Goal: Transaction & Acquisition: Purchase product/service

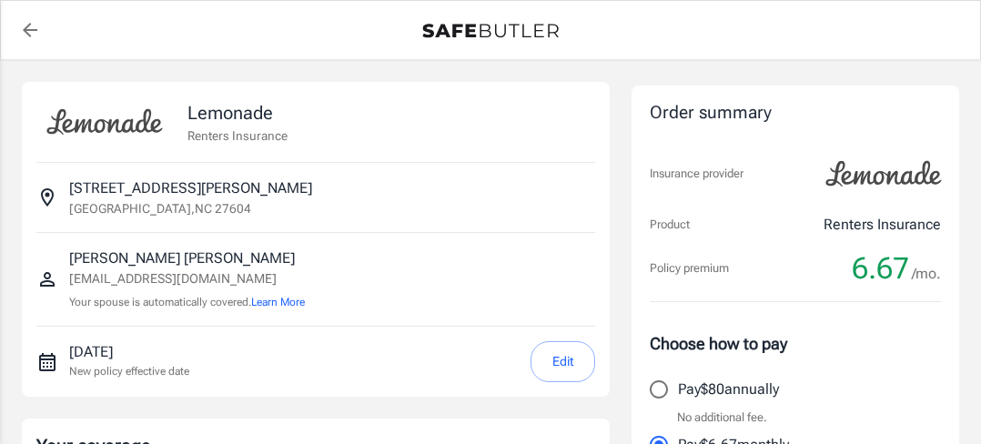
select select "15000"
select select "500"
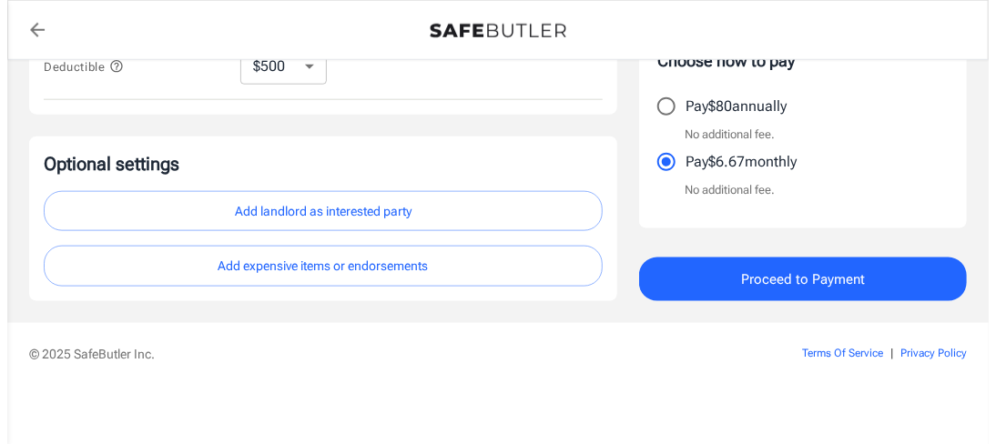
scroll to position [715, 0]
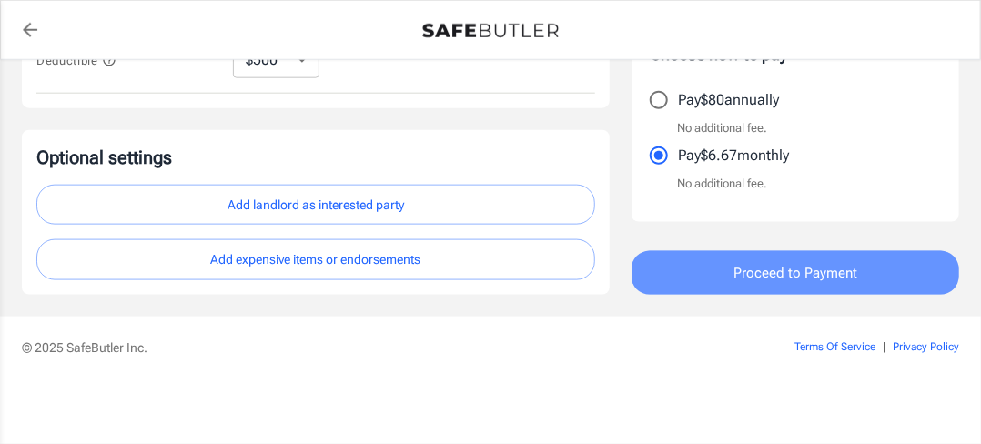
click at [837, 264] on span "Proceed to Payment" at bounding box center [795, 273] width 124 height 24
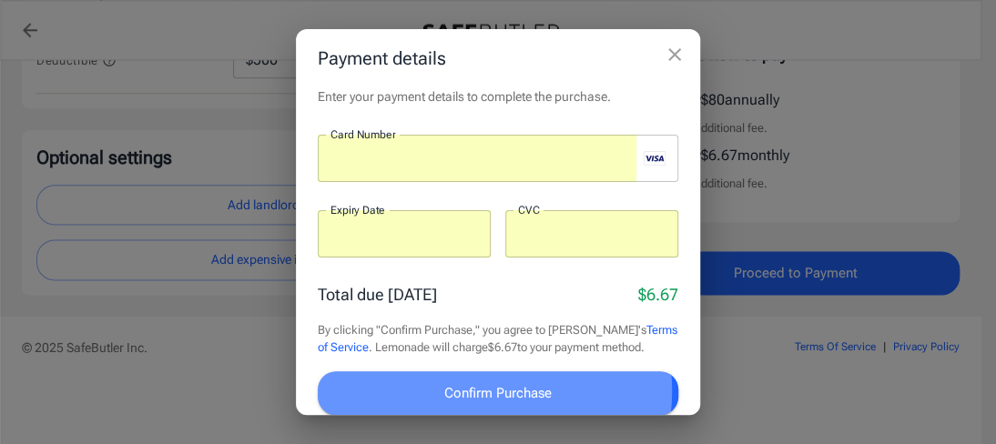
click at [493, 391] on span "Confirm Purchase" at bounding box center [497, 393] width 107 height 24
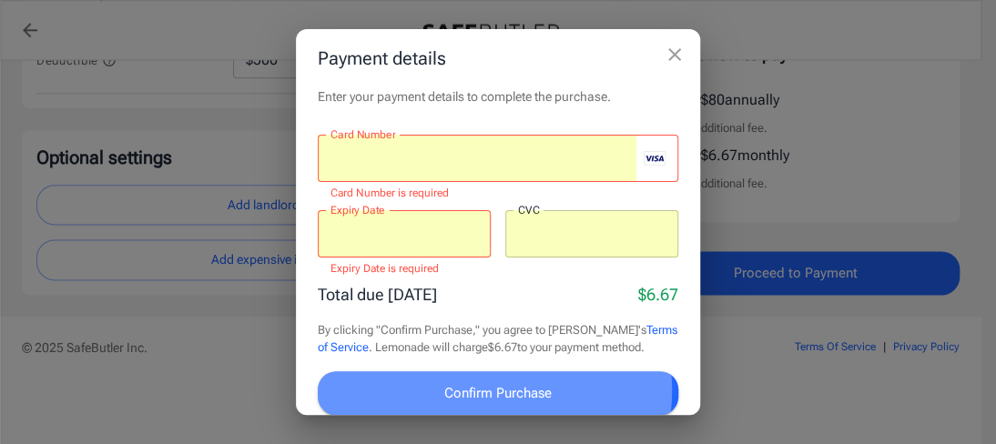
click at [493, 390] on span "Confirm Purchase" at bounding box center [497, 393] width 107 height 24
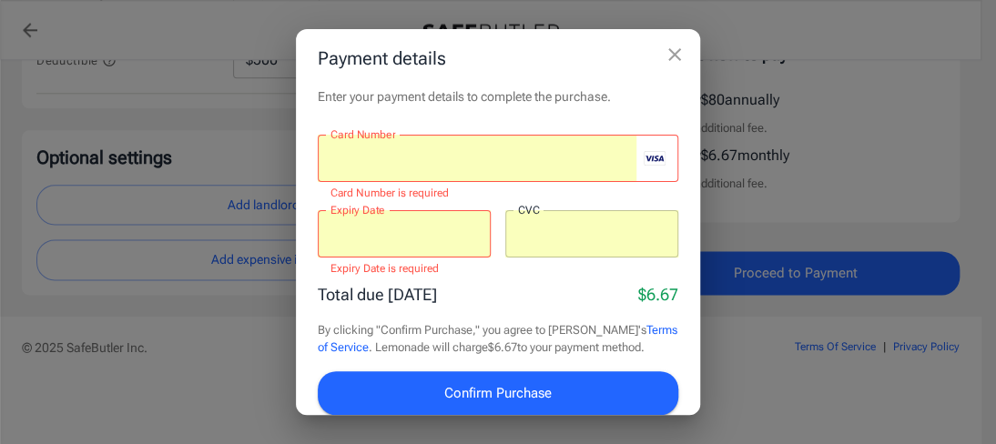
click at [517, 309] on div "Total due [DATE] $6.67 By clicking "Confirm Purchase," you agree to Lemonade's …" at bounding box center [498, 366] width 360 height 169
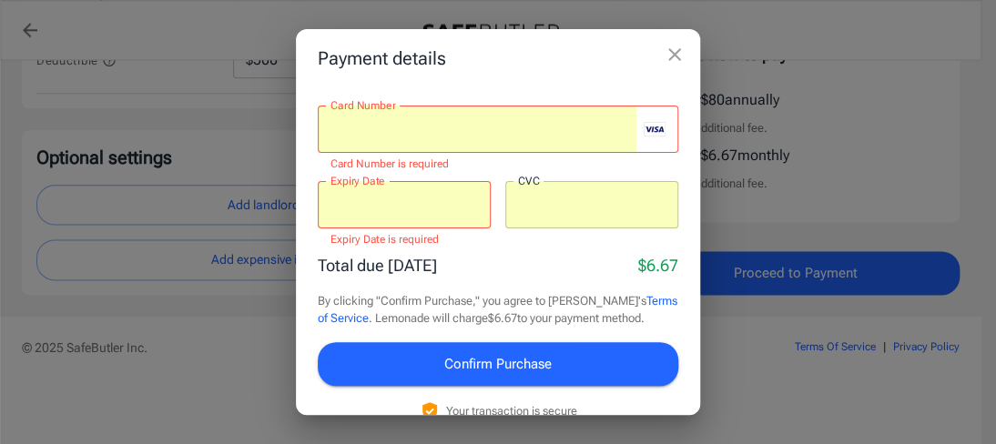
scroll to position [55, 0]
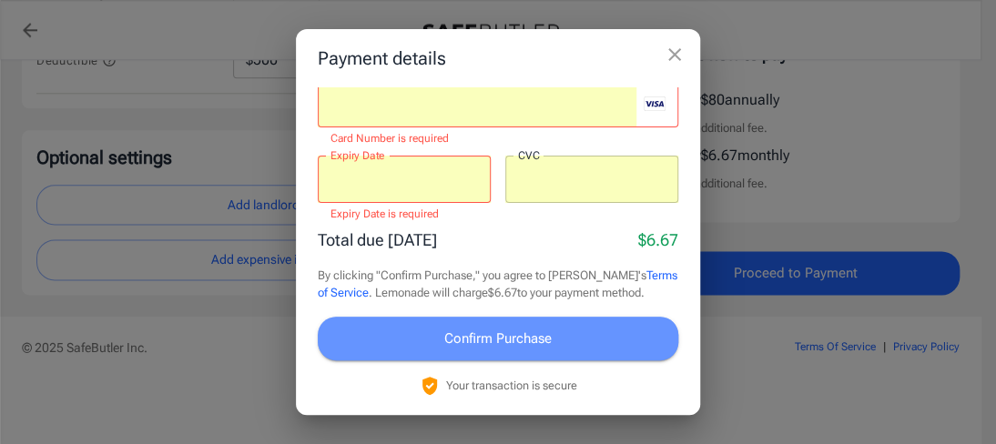
click at [532, 339] on span "Confirm Purchase" at bounding box center [497, 339] width 107 height 24
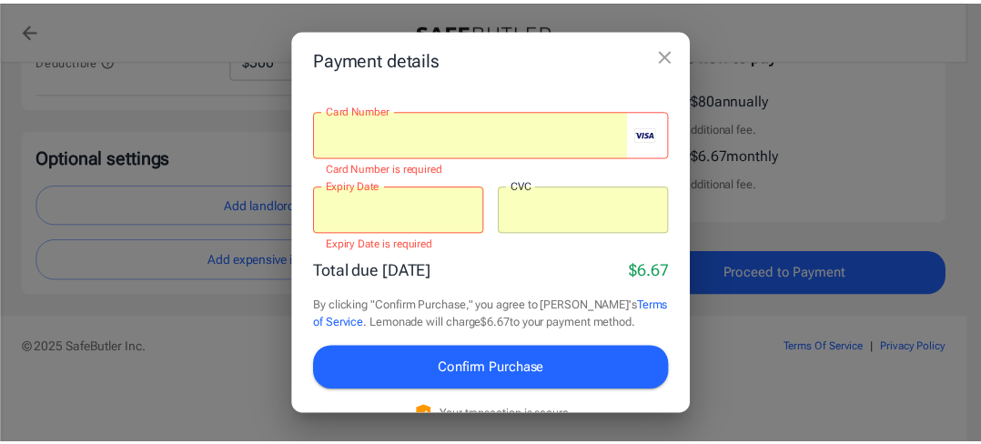
scroll to position [0, 0]
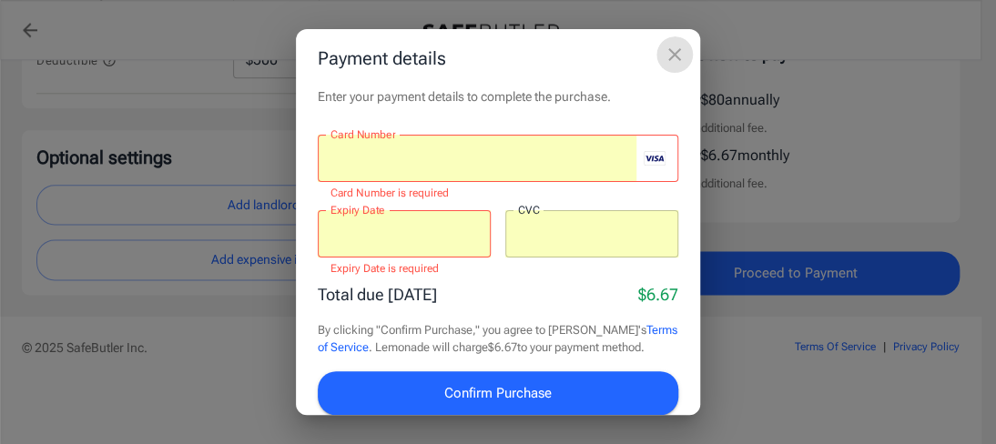
click at [670, 51] on icon "close" at bounding box center [674, 54] width 13 height 13
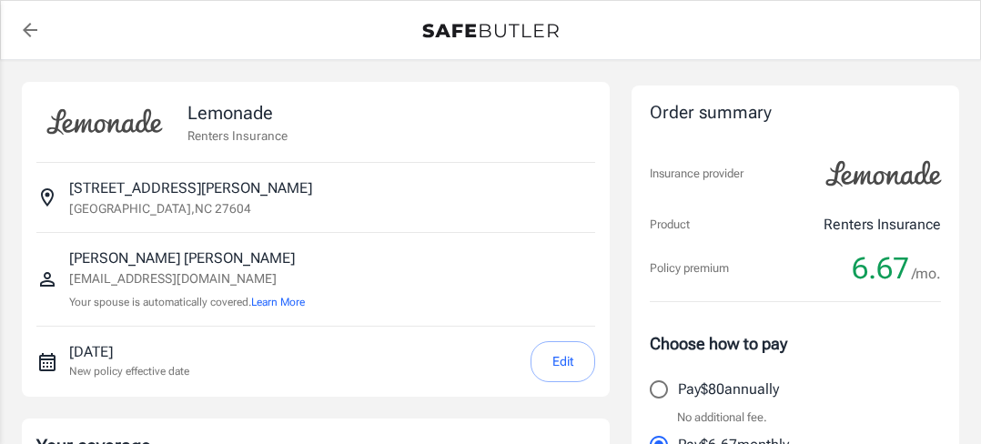
select select "15000"
select select "500"
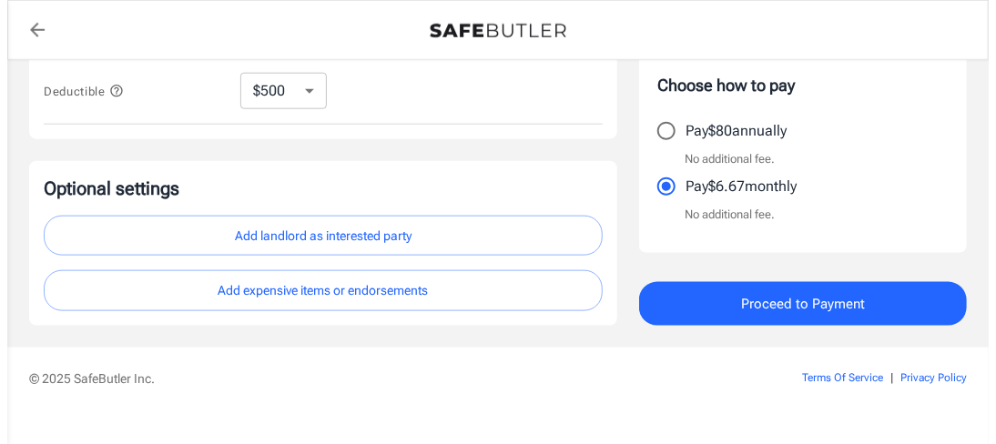
scroll to position [715, 0]
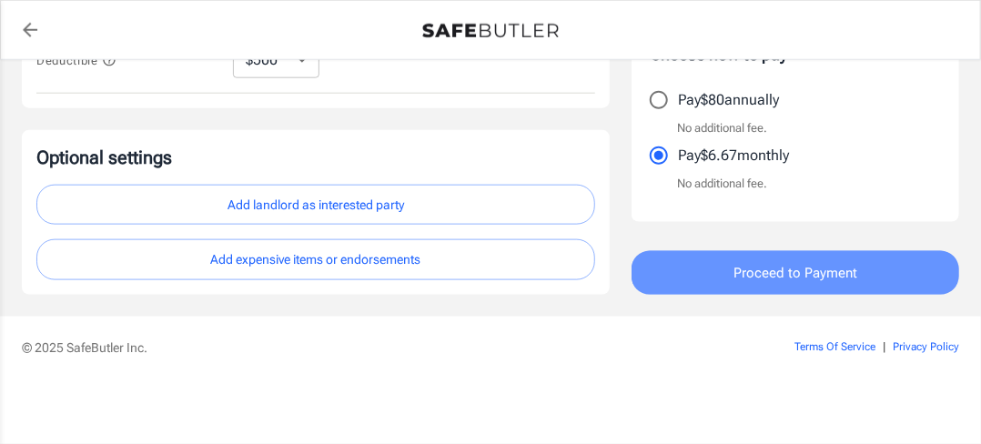
click at [733, 261] on span "Proceed to Payment" at bounding box center [795, 273] width 124 height 24
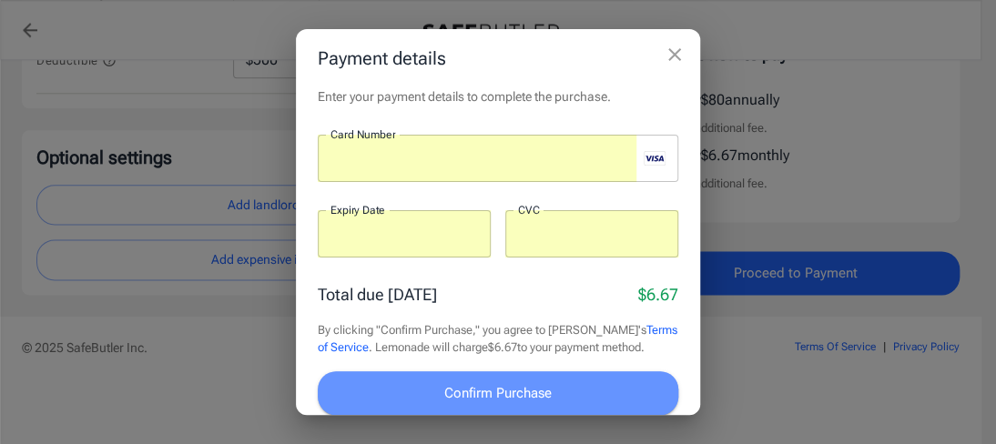
click at [537, 384] on span "Confirm Purchase" at bounding box center [497, 393] width 107 height 24
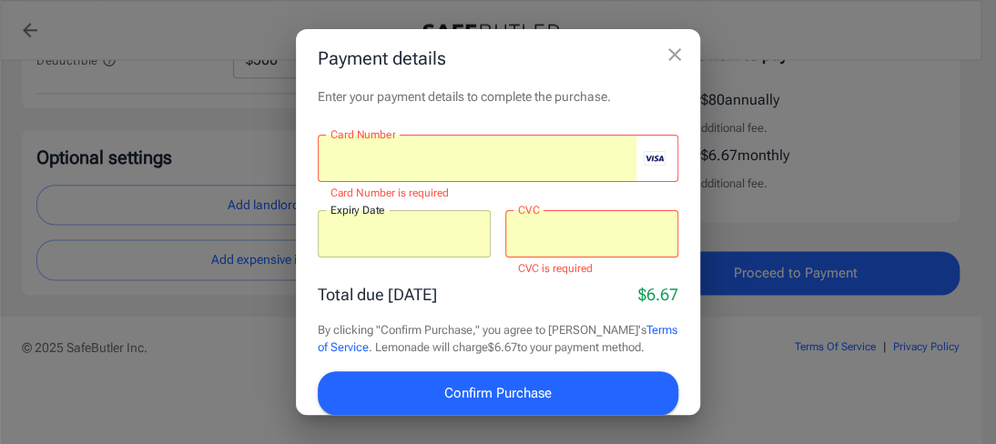
click at [426, 272] on p "​" at bounding box center [403, 269] width 147 height 18
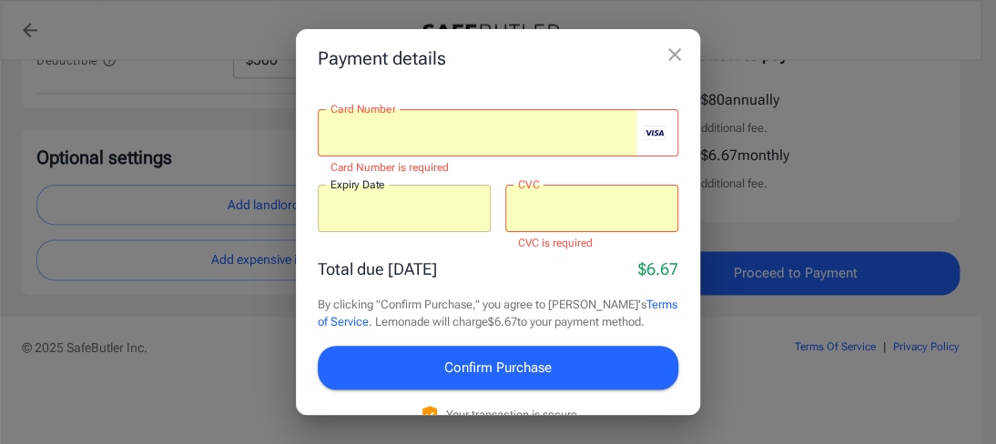
scroll to position [0, 0]
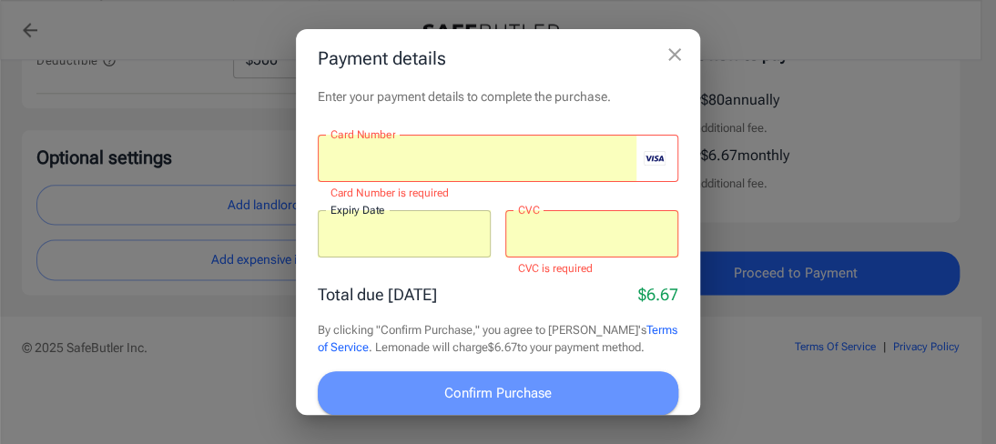
click at [549, 387] on button "Confirm Purchase" at bounding box center [498, 393] width 360 height 44
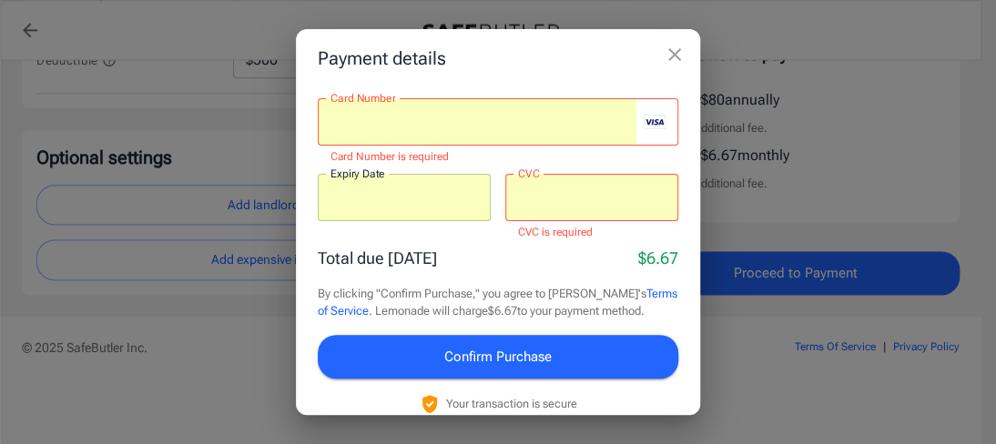
scroll to position [55, 0]
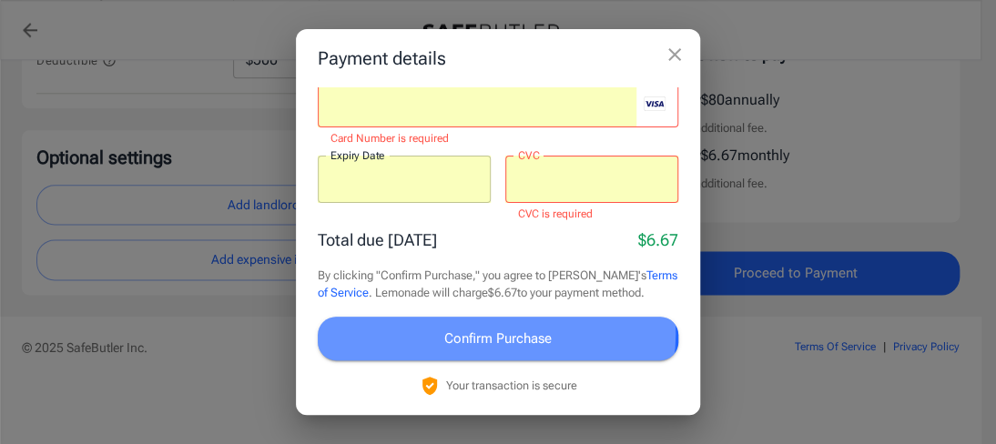
click at [495, 336] on span "Confirm Purchase" at bounding box center [497, 339] width 107 height 24
click at [496, 336] on span "Confirm Purchase" at bounding box center [497, 339] width 107 height 24
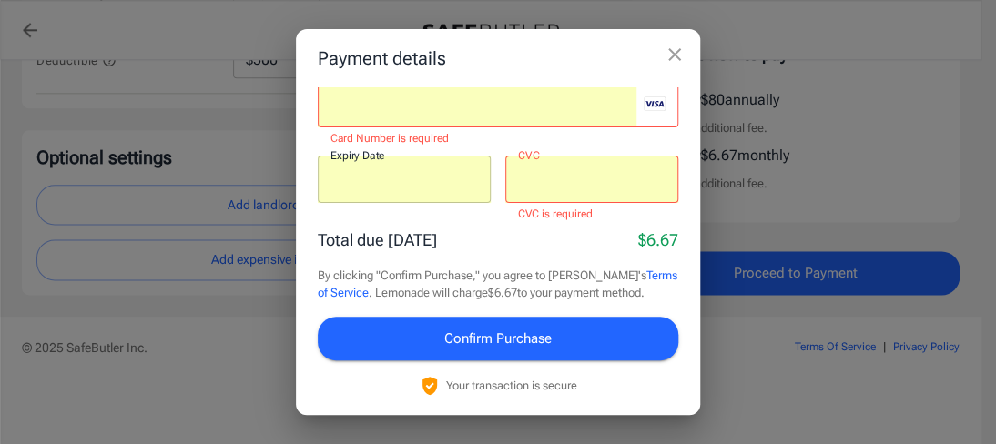
scroll to position [0, 0]
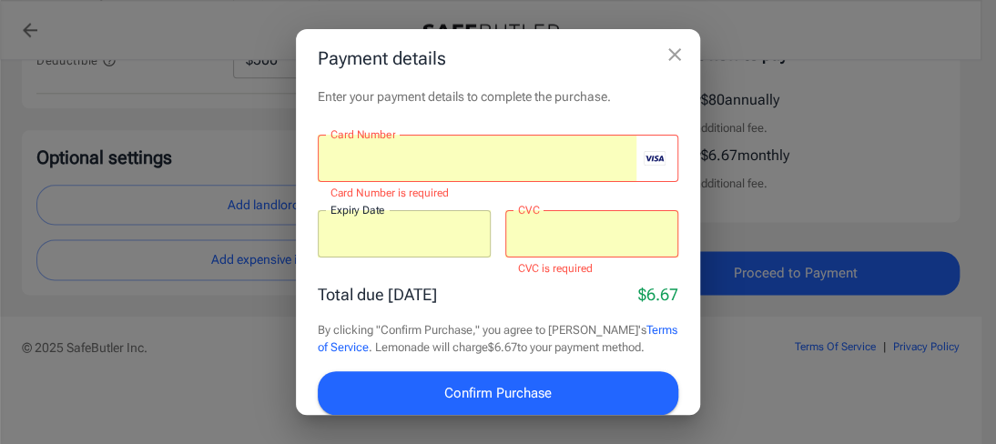
click at [622, 245] on div at bounding box center [591, 233] width 173 height 47
click at [591, 147] on div at bounding box center [477, 158] width 319 height 47
click at [474, 172] on div at bounding box center [477, 158] width 319 height 47
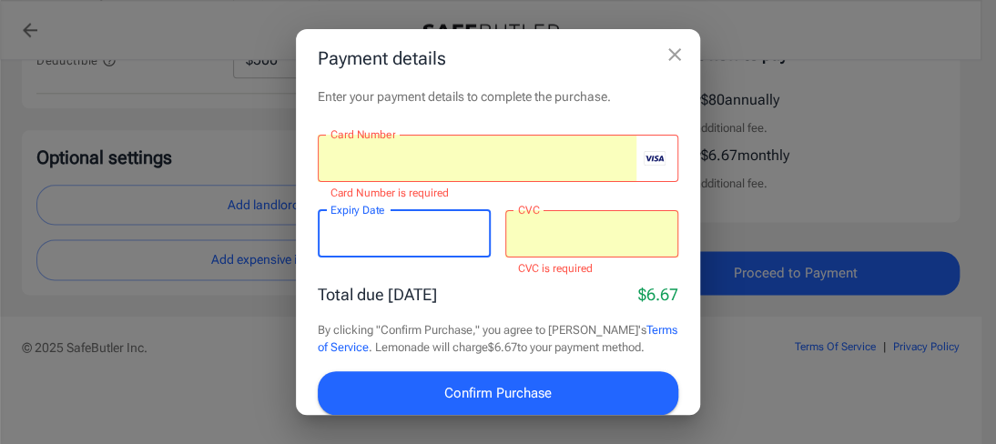
click at [396, 242] on iframe at bounding box center [403, 233] width 147 height 17
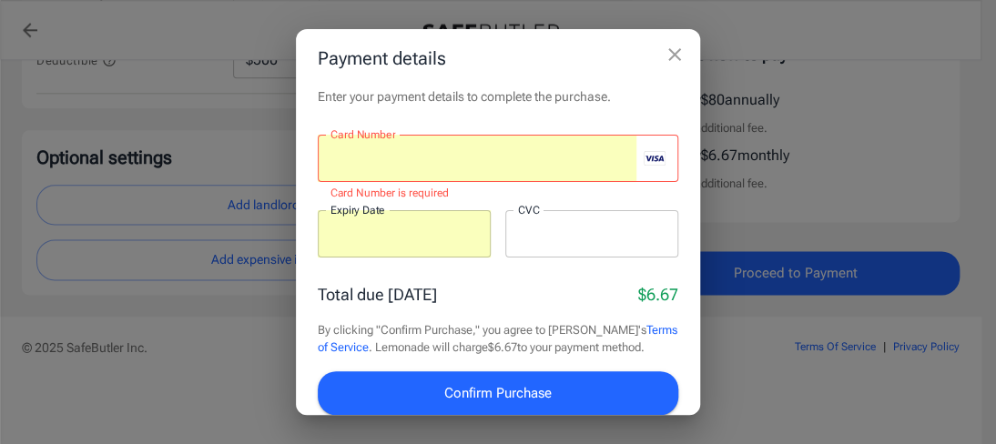
click at [485, 308] on div "Total due [DATE] $6.67 By clicking "Confirm Purchase," you agree to Lemonade's …" at bounding box center [498, 366] width 360 height 169
click at [472, 285] on div "Total due today $6.67" at bounding box center [498, 294] width 360 height 25
click at [502, 147] on div at bounding box center [477, 158] width 319 height 47
click at [502, 279] on div "Enter your payment details to complete the purchase. Card Number Card Number Ca…" at bounding box center [498, 251] width 404 height 328
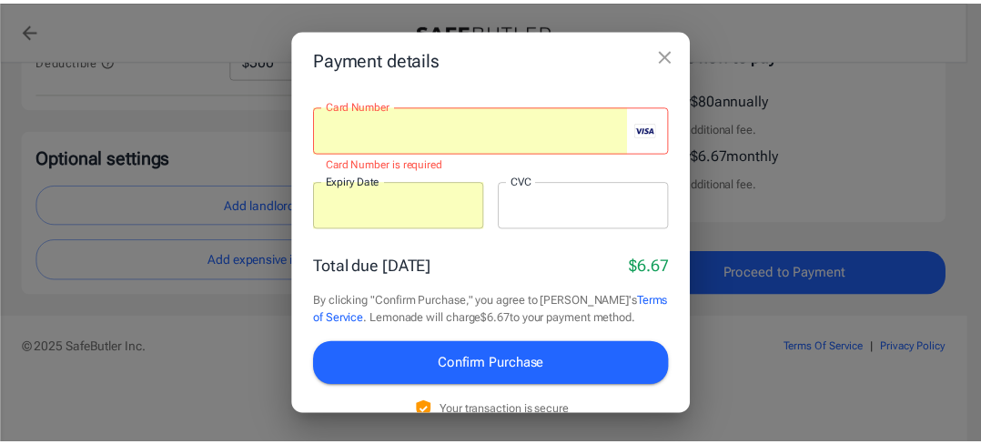
scroll to position [55, 0]
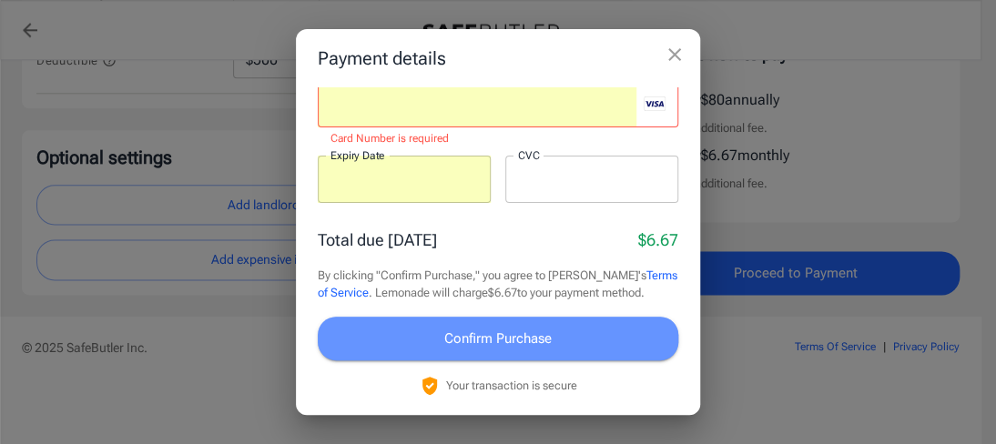
click at [531, 331] on span "Confirm Purchase" at bounding box center [497, 339] width 107 height 24
click at [529, 329] on span "Confirm Purchase" at bounding box center [497, 339] width 107 height 24
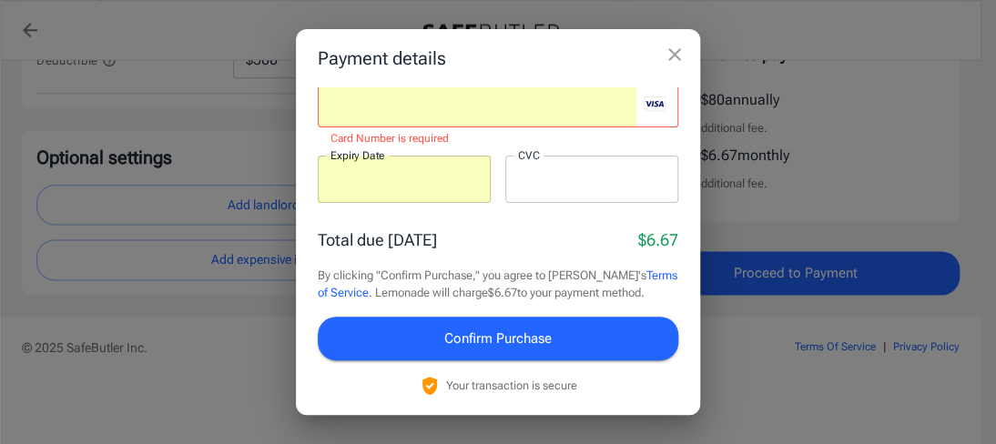
click at [529, 329] on span "Confirm Purchase" at bounding box center [497, 339] width 107 height 24
click at [531, 329] on span "Confirm Purchase" at bounding box center [497, 339] width 107 height 24
click at [672, 48] on icon "close" at bounding box center [674, 55] width 22 height 22
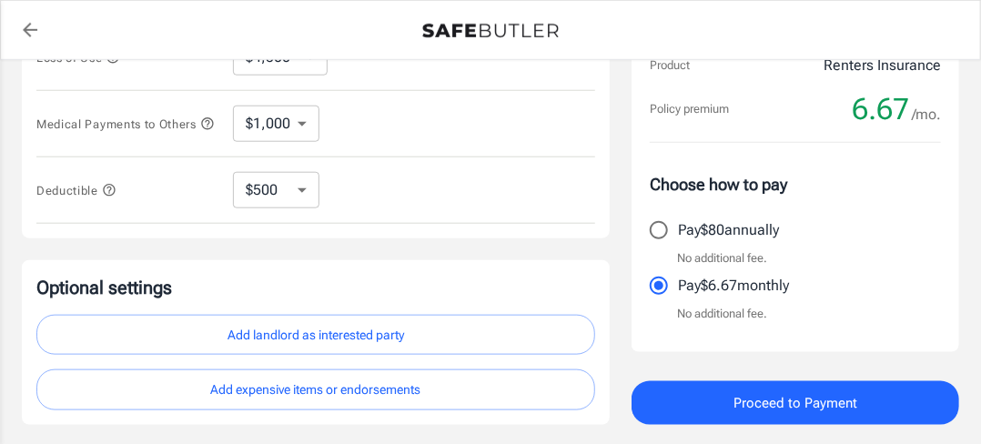
scroll to position [624, 0]
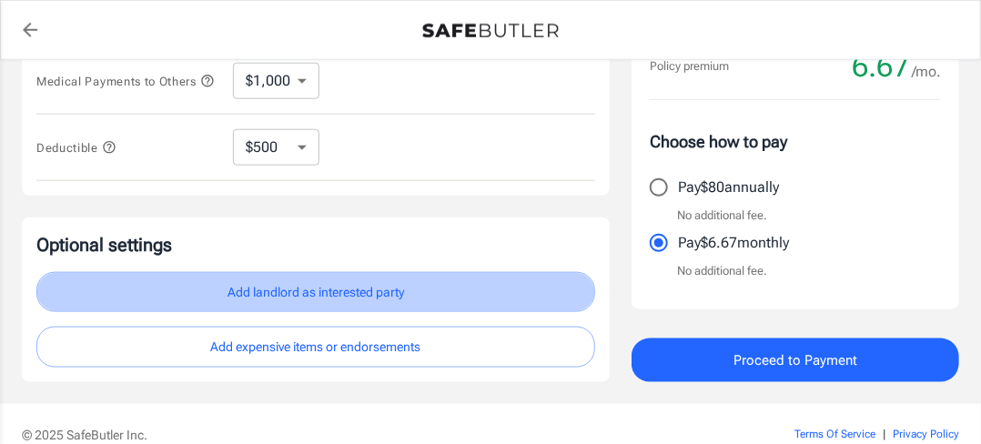
click at [448, 297] on button "Add landlord as interested party" at bounding box center [315, 292] width 559 height 41
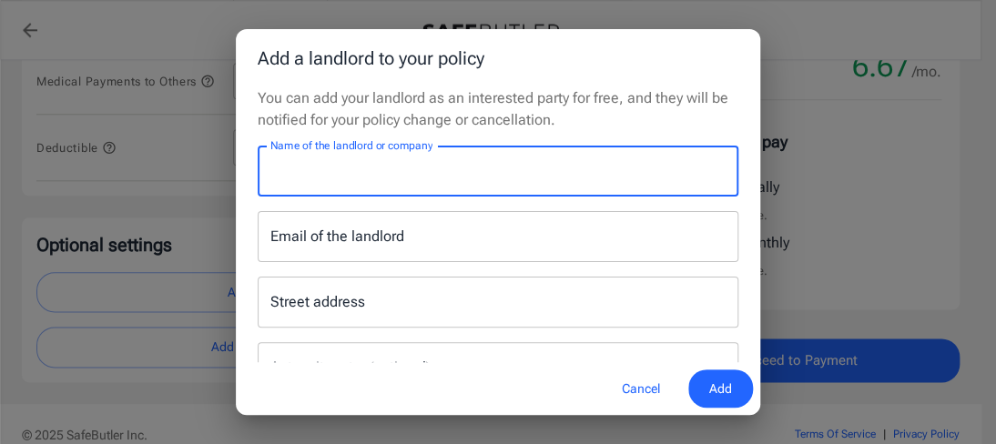
click at [427, 173] on input "Name of the landlord or company" at bounding box center [498, 171] width 480 height 51
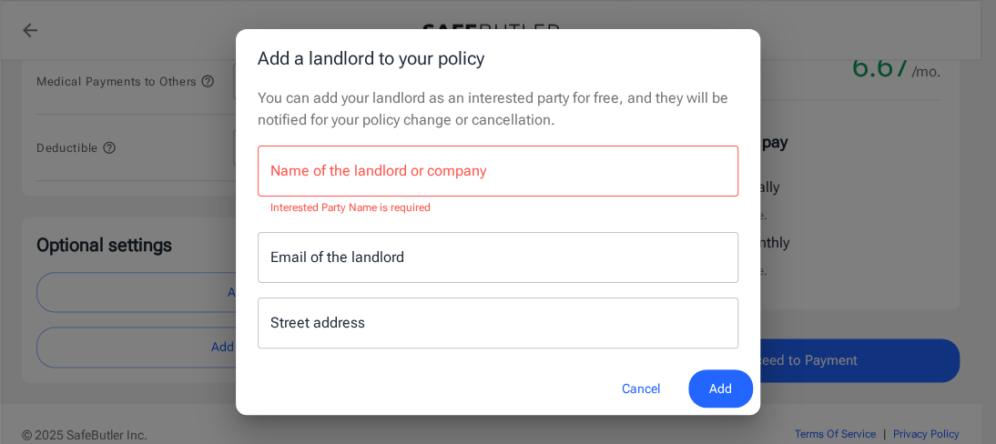
click at [0, 194] on div "Add a landlord to your policy You can add your landlord as an interested party …" at bounding box center [498, 222] width 996 height 444
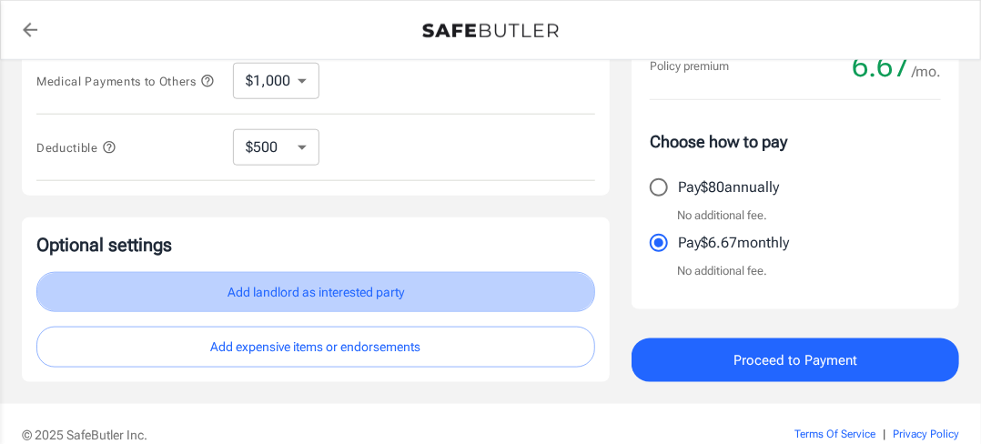
click at [132, 289] on button "Add landlord as interested party" at bounding box center [315, 292] width 559 height 41
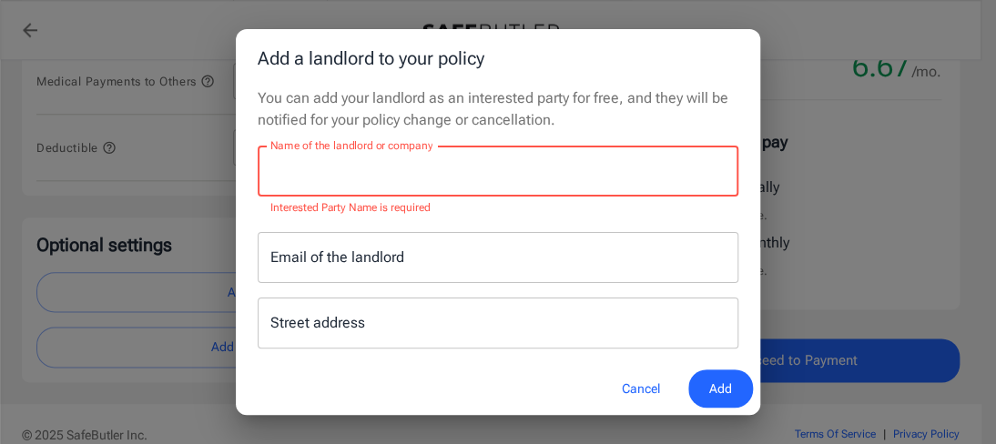
paste input "http://www.propertyspecificmanagement.com/"
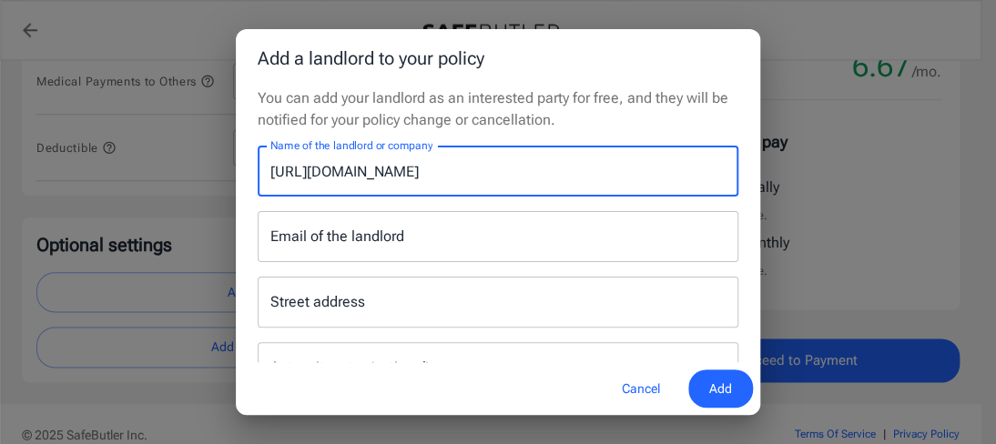
type input "http://www.propertyspecificmanagement.com/"
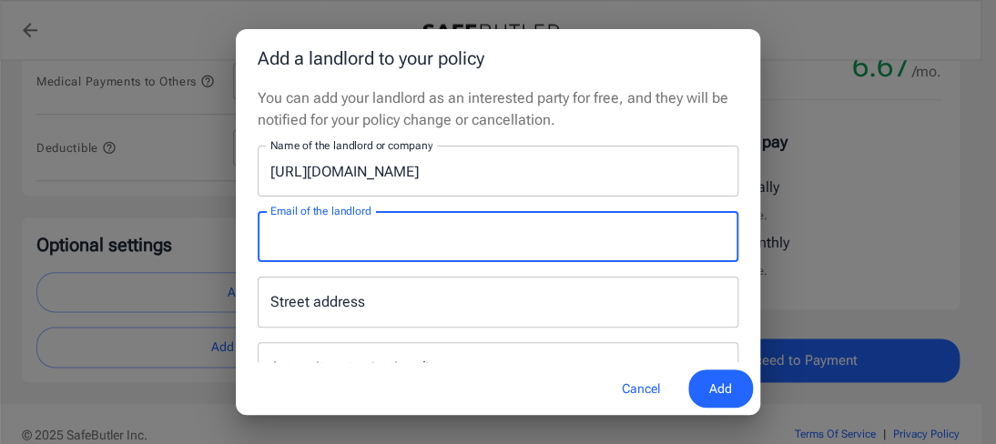
paste input "http://www.propertyspecificmanagement.com/"
type input "http://www.propertyspecificmanagement.com/"
click at [720, 383] on span "Add" at bounding box center [720, 389] width 23 height 23
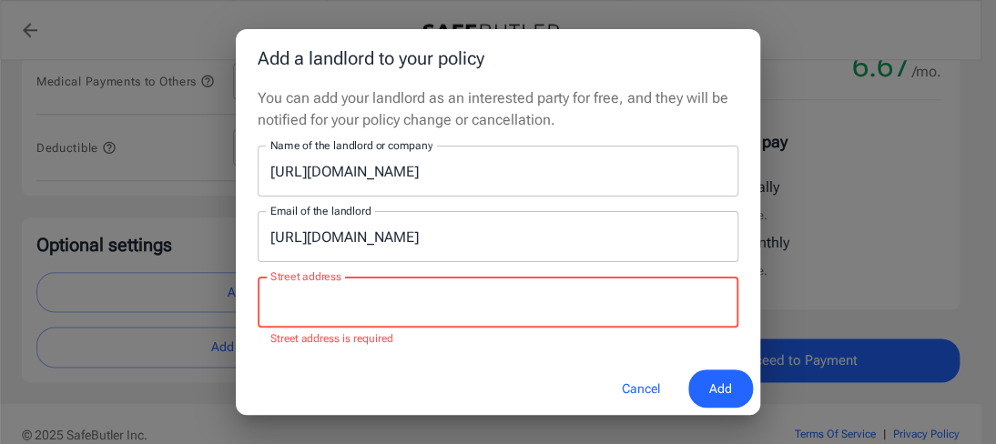
paste input "120 E Main Street #5 Youngsville, NC 27596"
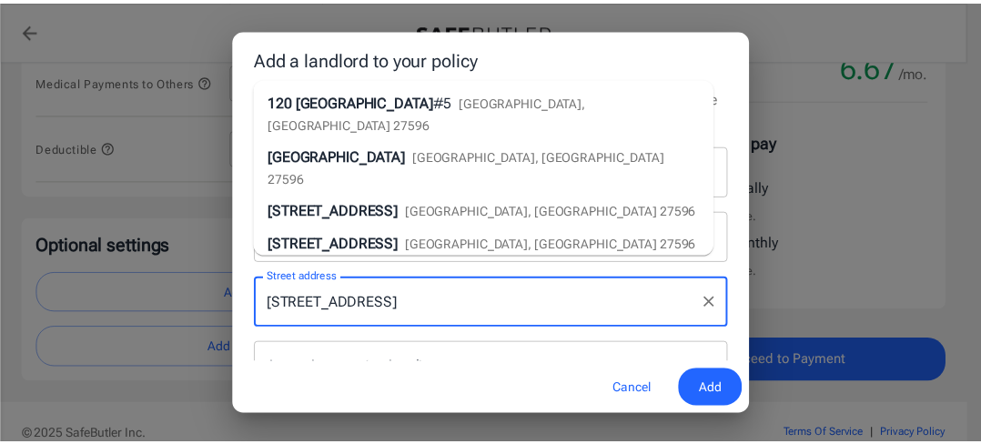
scroll to position [91, 0]
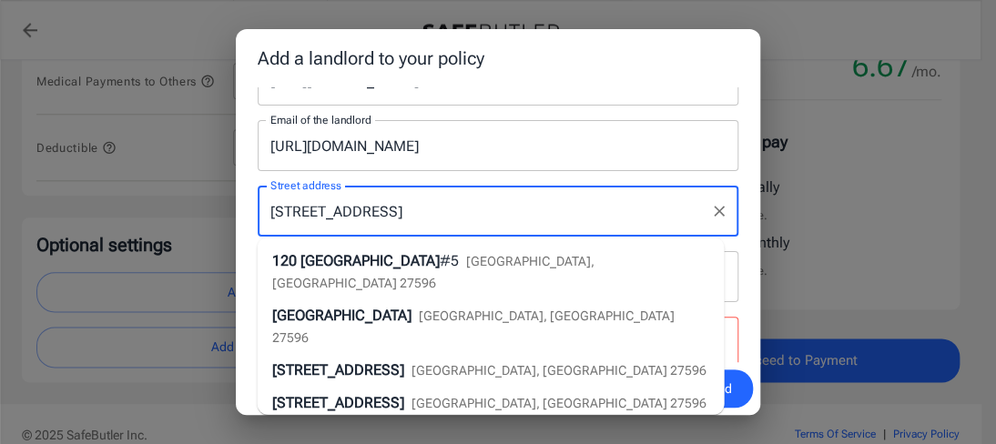
click at [460, 259] on span "Youngsville, NC 27596" at bounding box center [432, 271] width 322 height 36
type input "120 East Main Street #5"
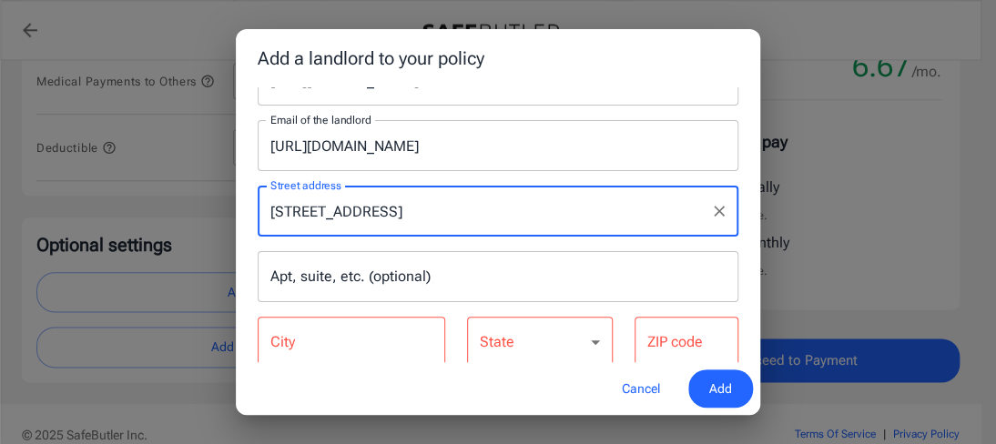
type input "Youngsville"
select select "NC"
type input "27596"
type input "120 East Main Street #5"
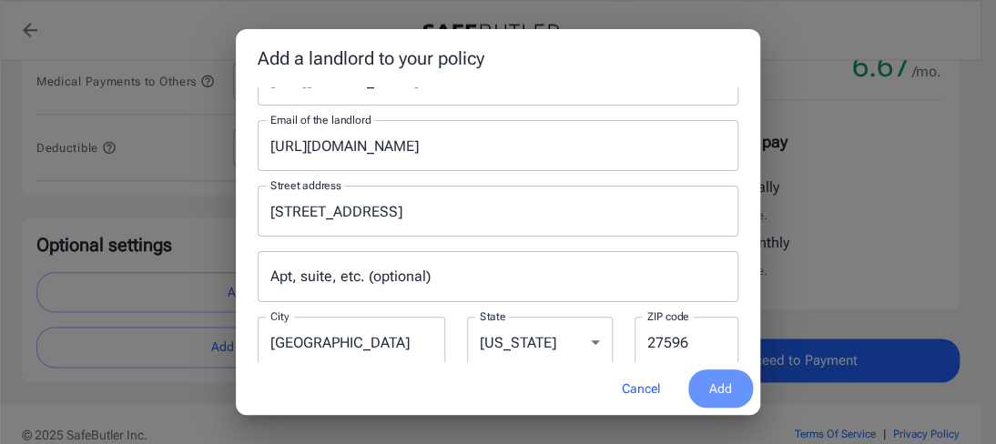
click at [712, 387] on span "Add" at bounding box center [720, 389] width 23 height 23
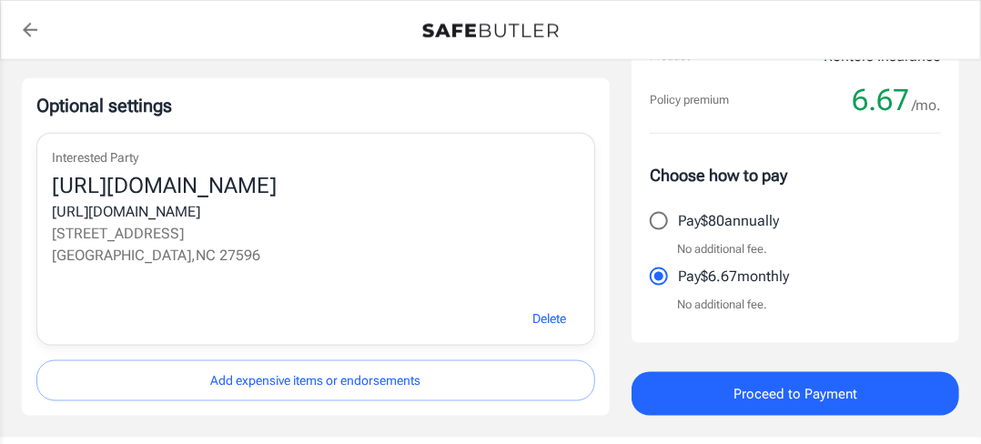
scroll to position [819, 0]
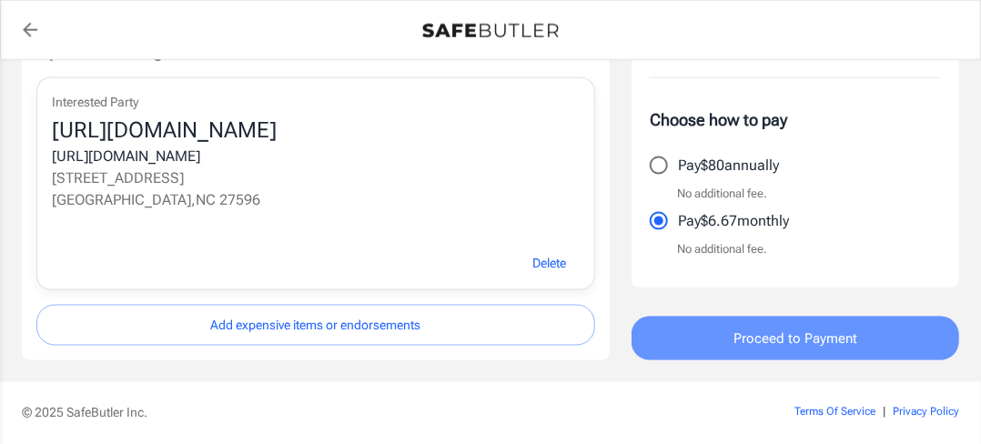
click at [808, 332] on span "Proceed to Payment" at bounding box center [795, 339] width 124 height 24
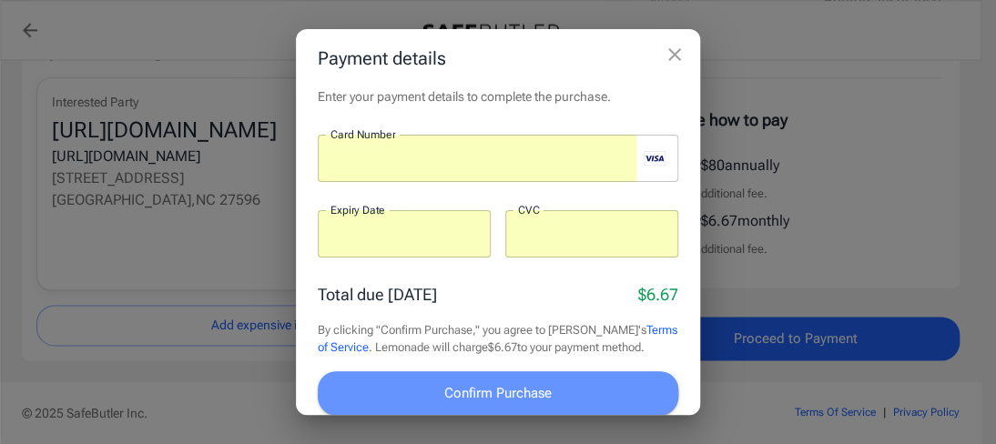
click at [544, 389] on span "Confirm Purchase" at bounding box center [497, 393] width 107 height 24
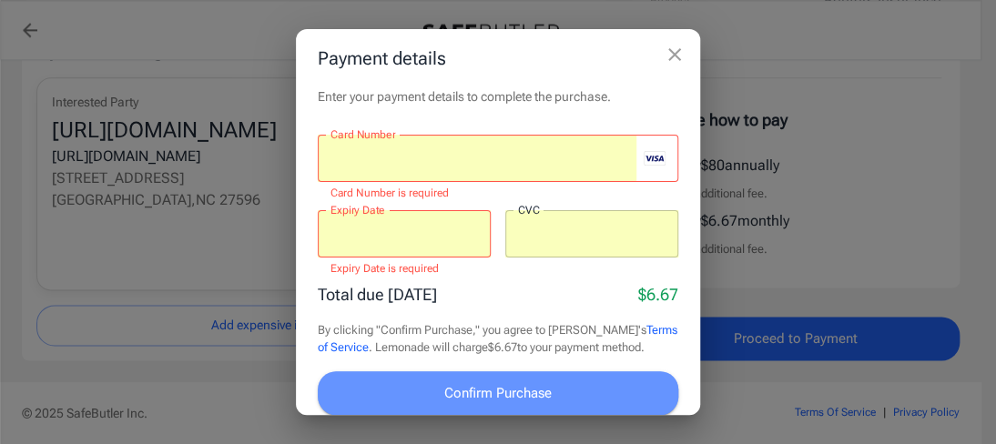
click at [544, 390] on span "Confirm Purchase" at bounding box center [497, 393] width 107 height 24
click at [542, 389] on span "Confirm Purchase" at bounding box center [497, 393] width 107 height 24
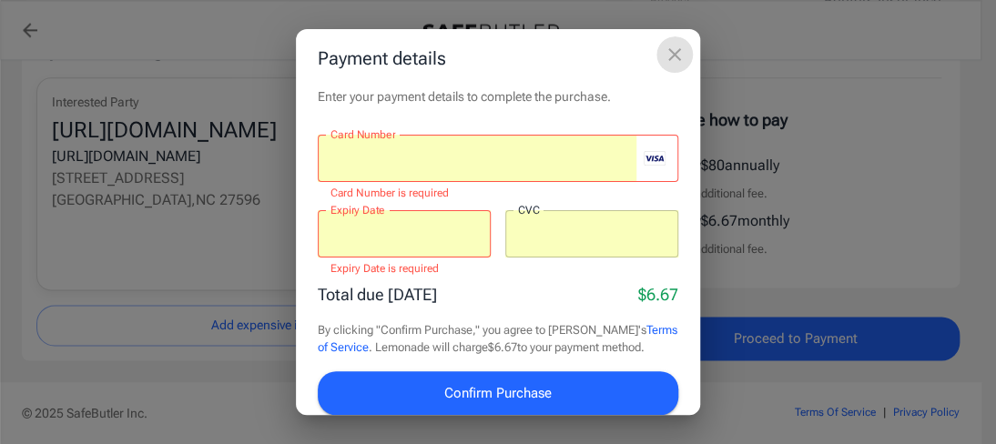
click at [680, 48] on icon "close" at bounding box center [674, 55] width 22 height 22
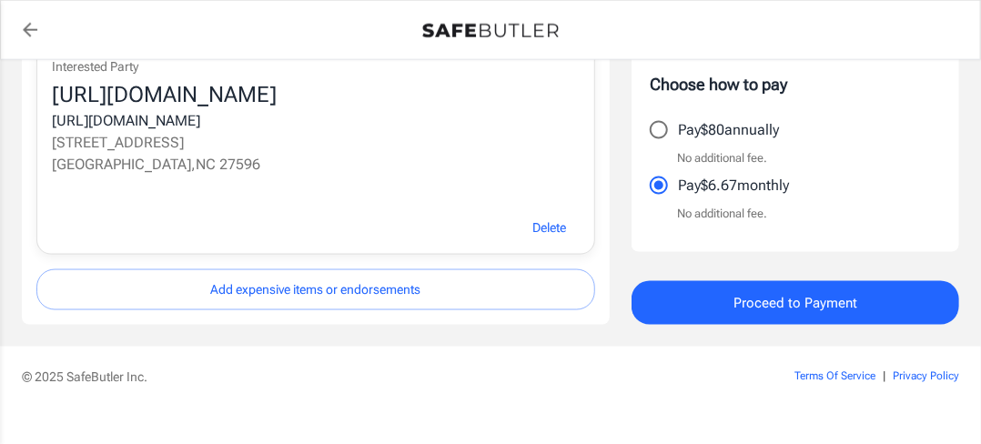
scroll to position [888, 0]
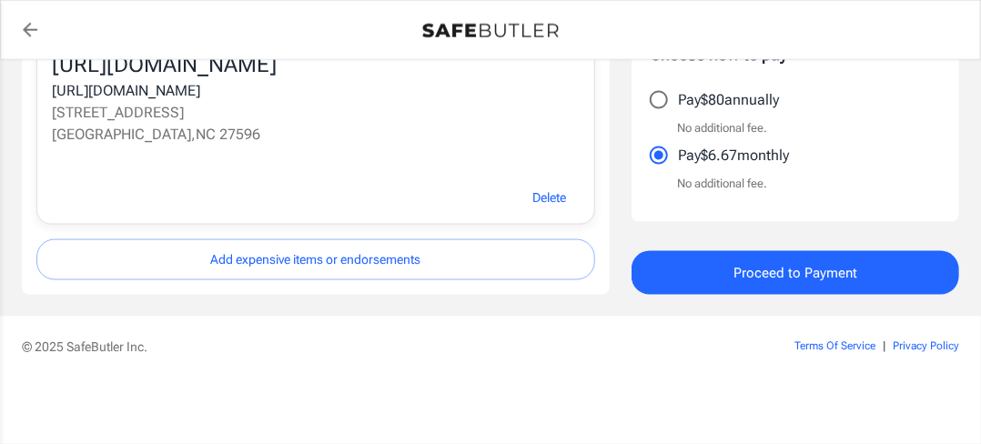
click at [419, 258] on button "Add expensive items or endorsements" at bounding box center [315, 259] width 559 height 41
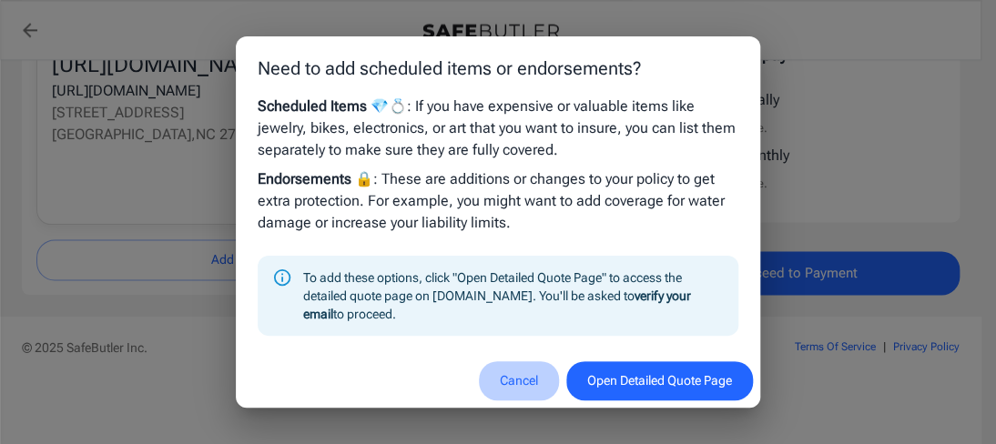
click at [524, 375] on button "Cancel" at bounding box center [519, 380] width 80 height 39
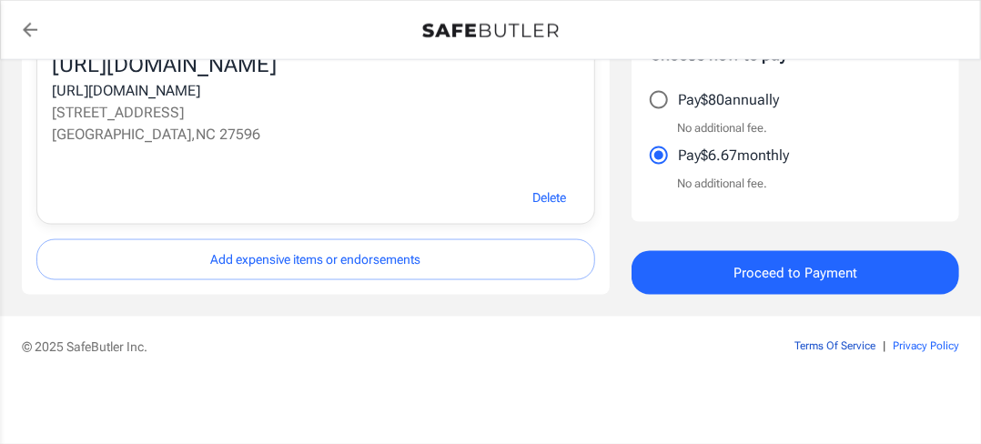
click at [837, 341] on link "Terms Of Service" at bounding box center [834, 346] width 81 height 13
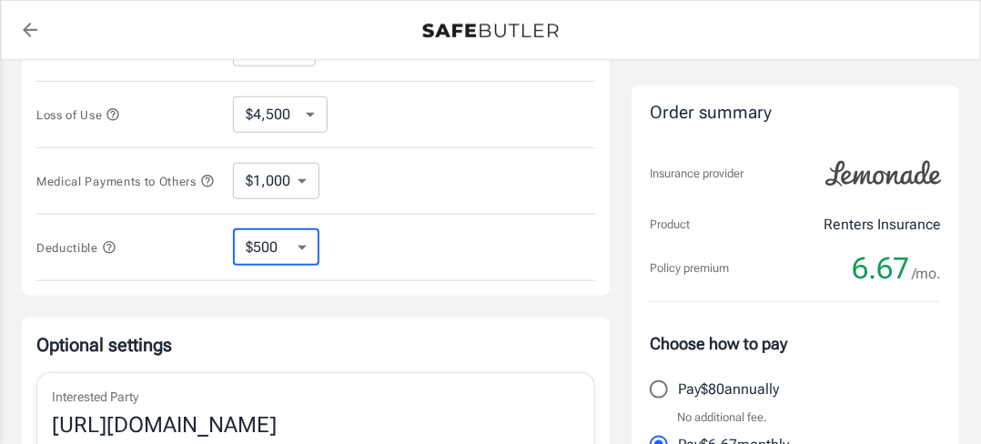
click at [302, 252] on select "$250 $500 $1,000 $2,500" at bounding box center [276, 247] width 86 height 36
select select "250"
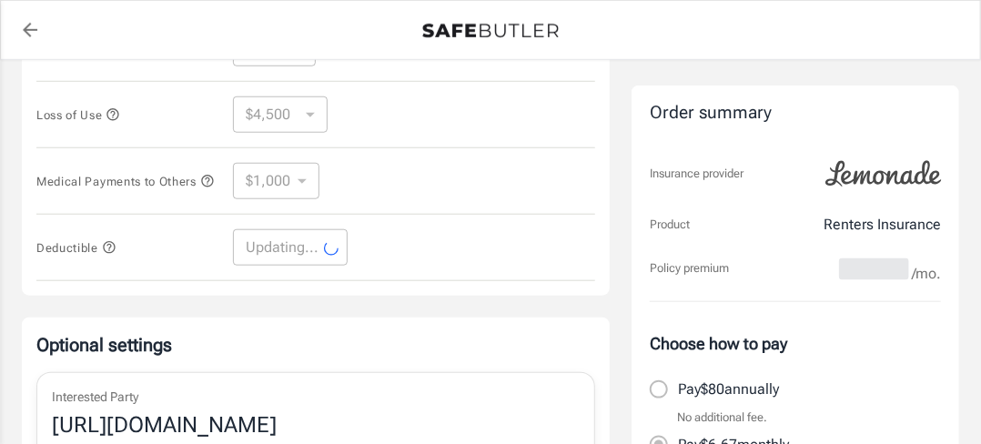
select select "250"
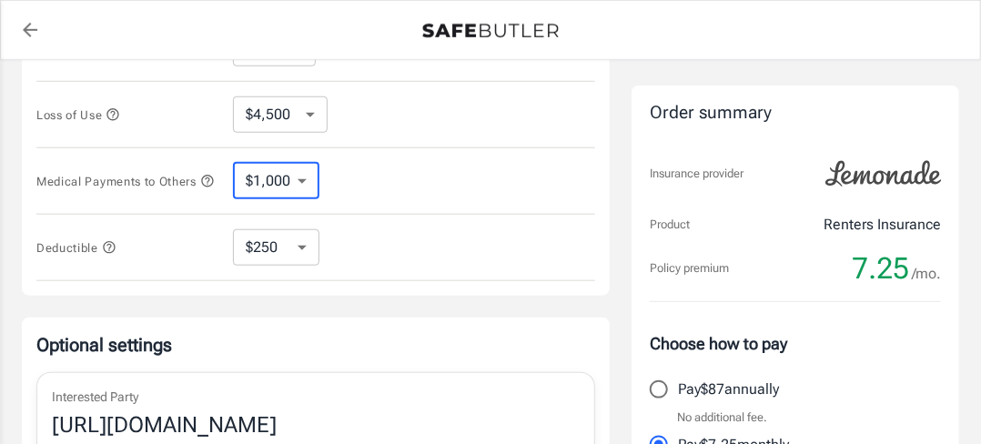
click at [306, 180] on select "$1,000 $3,000 $5,000" at bounding box center [276, 181] width 86 height 36
click at [307, 110] on select "$4,500 $7,500 $13,500 $22,500 $34,500 $55,500 $85,500 $130K $200K" at bounding box center [280, 114] width 95 height 36
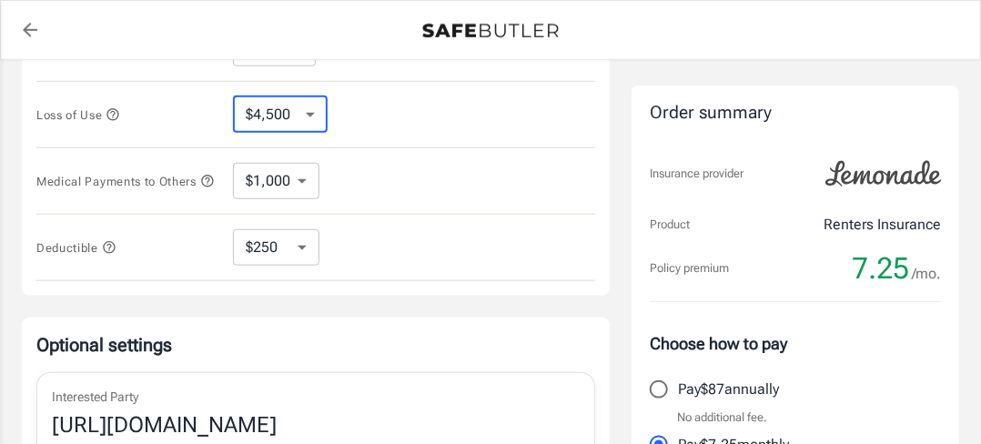
click at [308, 106] on select "$4,500 $7,500 $13,500 $22,500 $34,500 $55,500 $85,500 $130K $200K" at bounding box center [280, 114] width 95 height 36
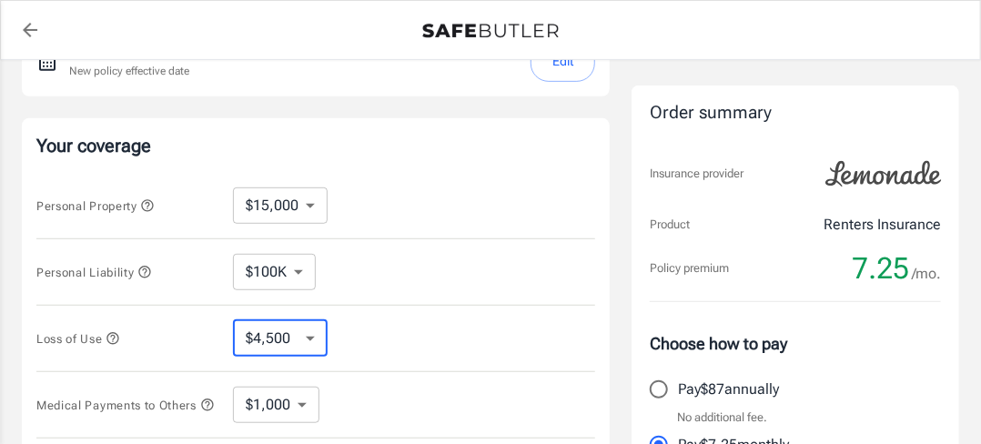
scroll to position [342, 0]
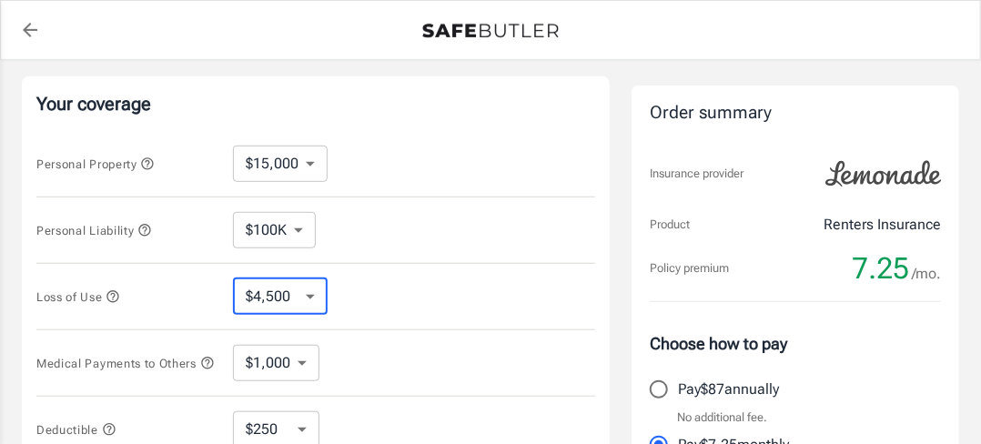
click at [309, 158] on select "$10,000 $15,000 $20,000 $25,000 $30,000 $40,000 $50,000 $100K $150K $200K $250K" at bounding box center [280, 164] width 95 height 36
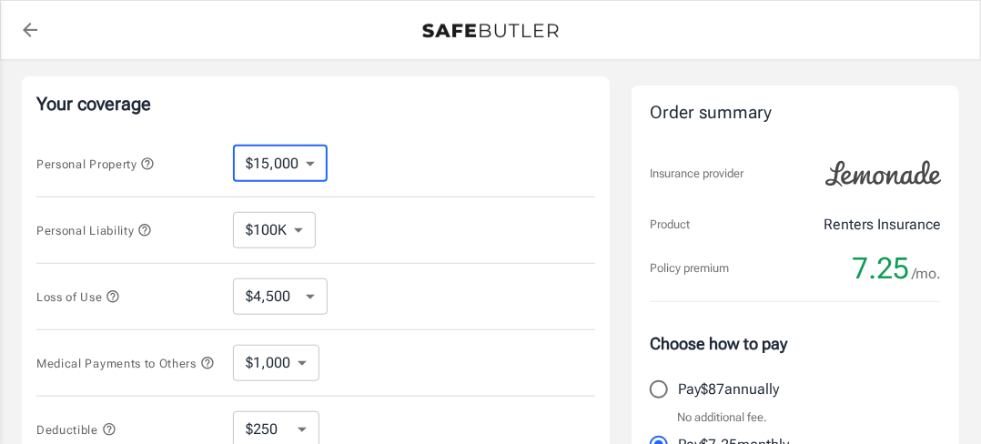
select select "10000"
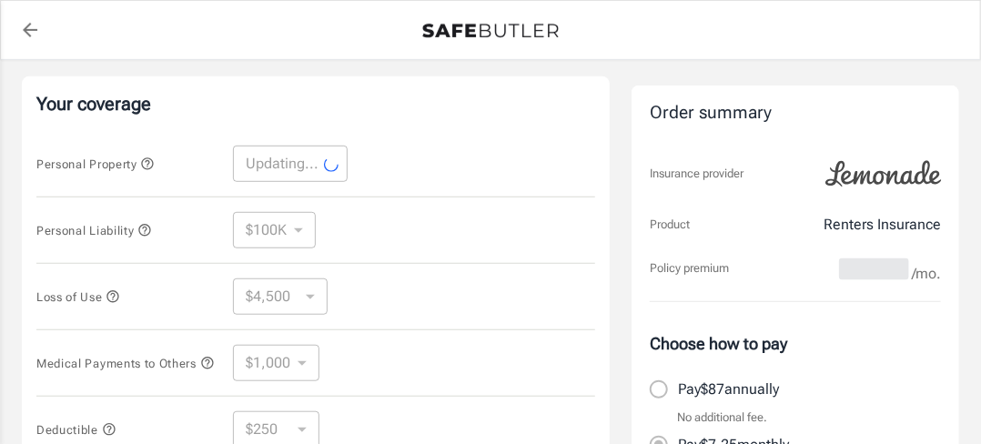
select select "10000"
select select "3000"
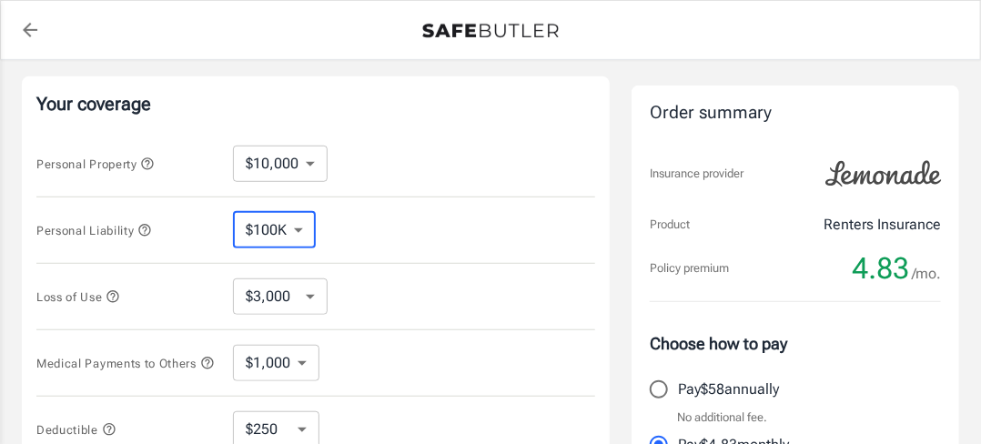
click at [298, 228] on select "$100K $300K $500K" at bounding box center [274, 230] width 83 height 36
click at [233, 212] on select "$100K $300K $500K" at bounding box center [274, 230] width 83 height 36
click at [357, 225] on div "Personal Liability $100K $300K $500K ​" at bounding box center [315, 230] width 559 height 66
drag, startPoint x: 353, startPoint y: 181, endPoint x: 354, endPoint y: 160, distance: 21.0
click at [353, 179] on div "Personal Property $10,000 $15,000 $20,000 $25,000 $30,000 $40,000 $50,000 $100K…" at bounding box center [315, 164] width 559 height 66
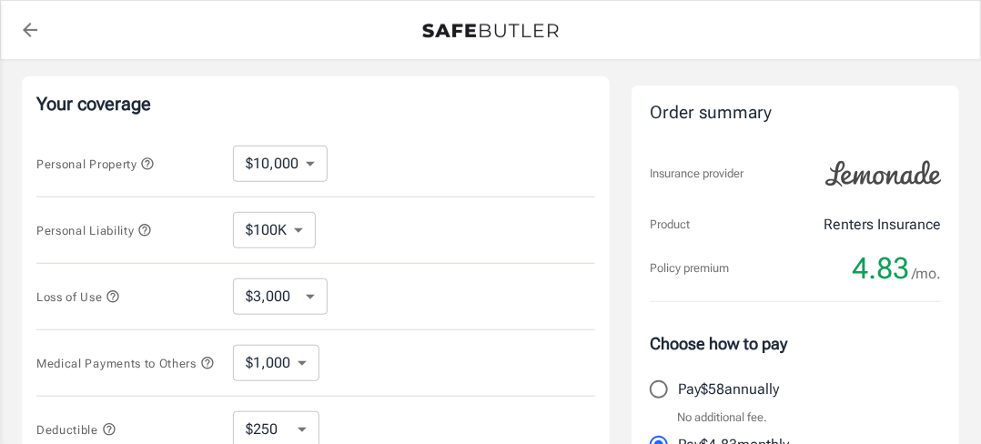
click at [357, 153] on div "Personal Property $10,000 $15,000 $20,000 $25,000 $30,000 $40,000 $50,000 $100K…" at bounding box center [315, 164] width 559 height 66
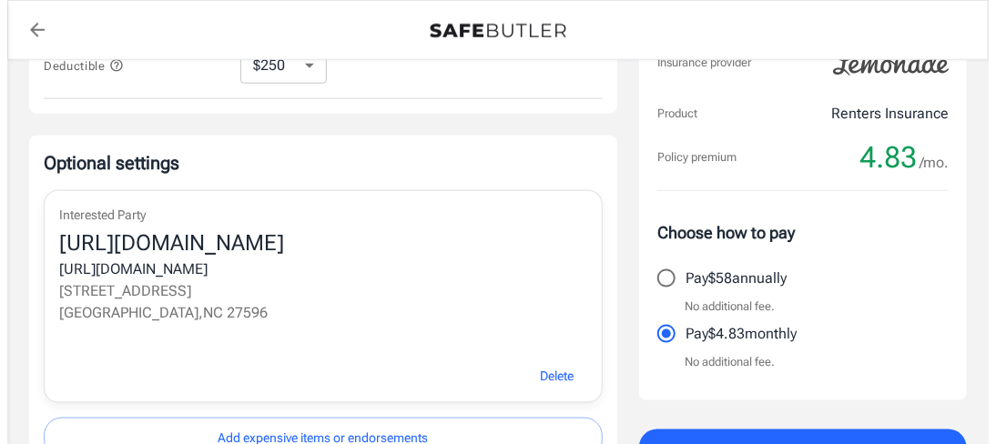
scroll to position [888, 0]
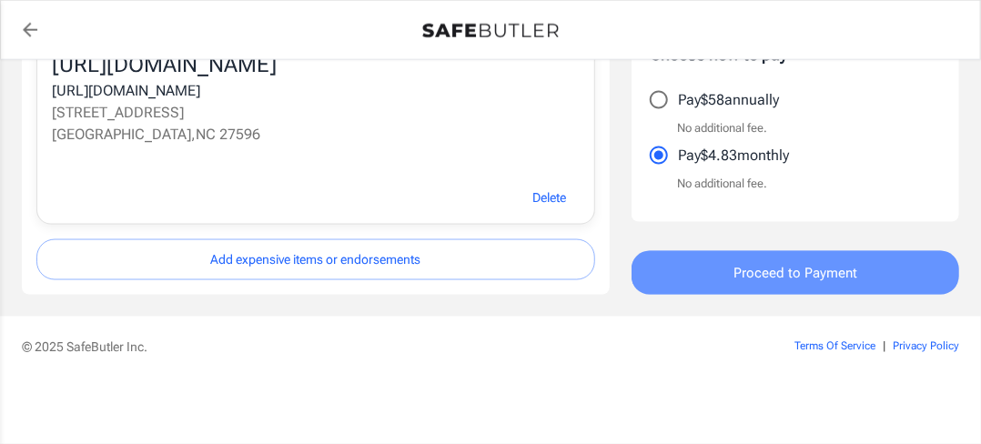
click at [795, 276] on span "Proceed to Payment" at bounding box center [795, 273] width 124 height 24
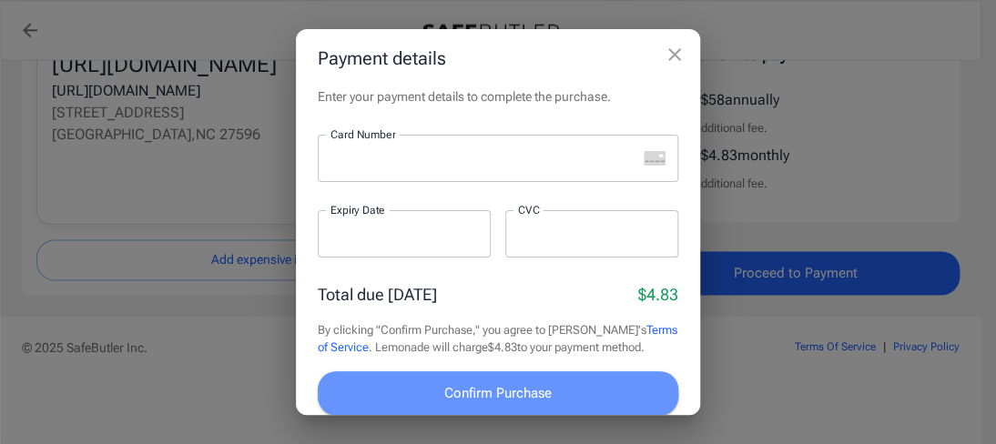
click at [540, 388] on span "Confirm Purchase" at bounding box center [497, 393] width 107 height 24
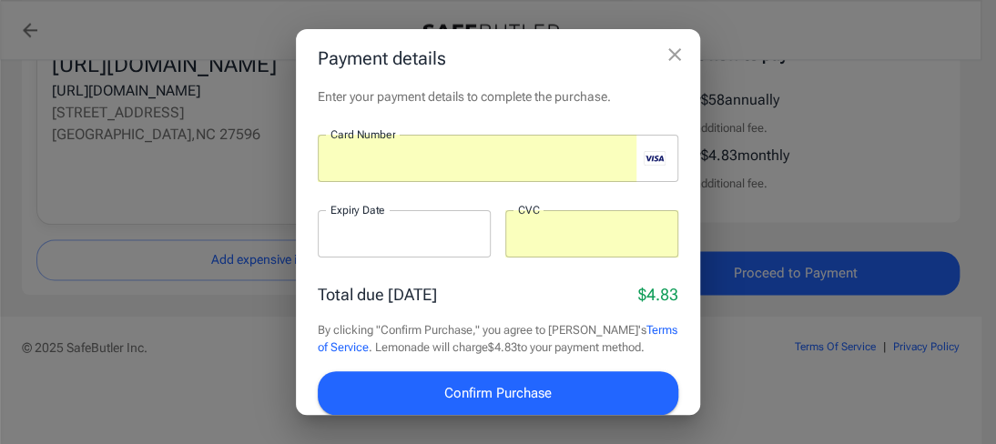
drag, startPoint x: 344, startPoint y: 247, endPoint x: 316, endPoint y: 233, distance: 31.3
click at [318, 231] on div at bounding box center [404, 233] width 173 height 47
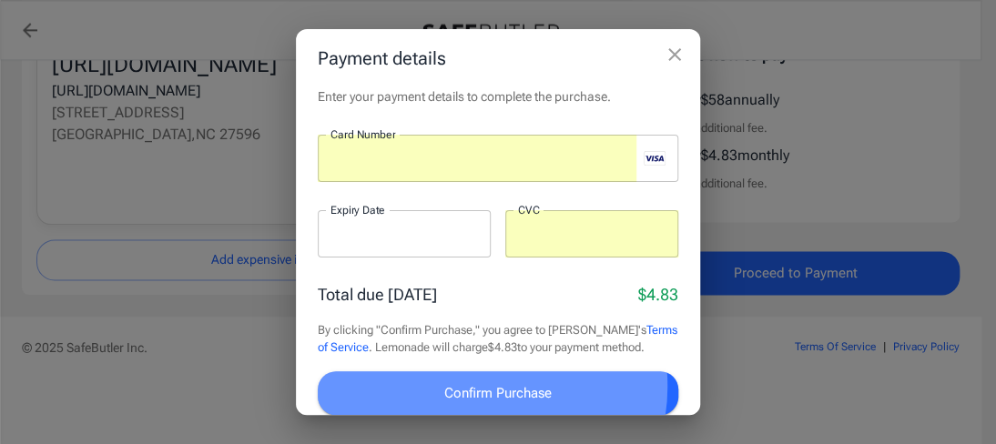
click at [480, 387] on span "Confirm Purchase" at bounding box center [497, 393] width 107 height 24
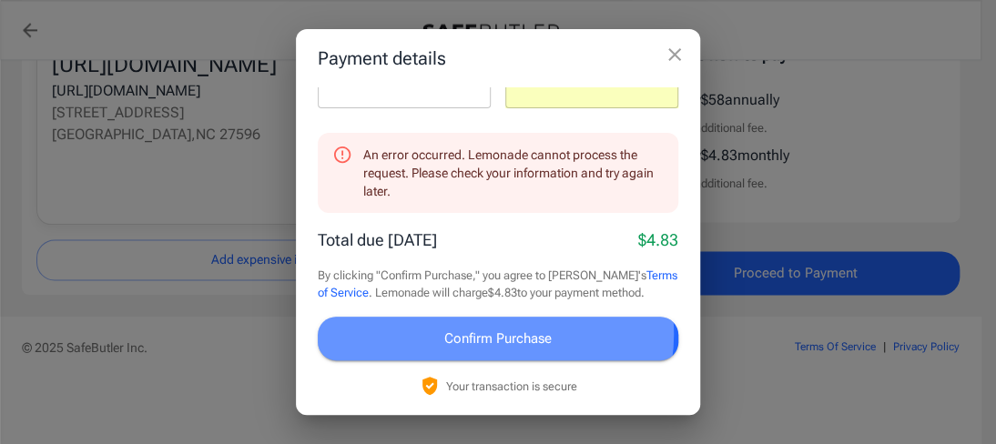
click at [494, 334] on span "Confirm Purchase" at bounding box center [497, 339] width 107 height 24
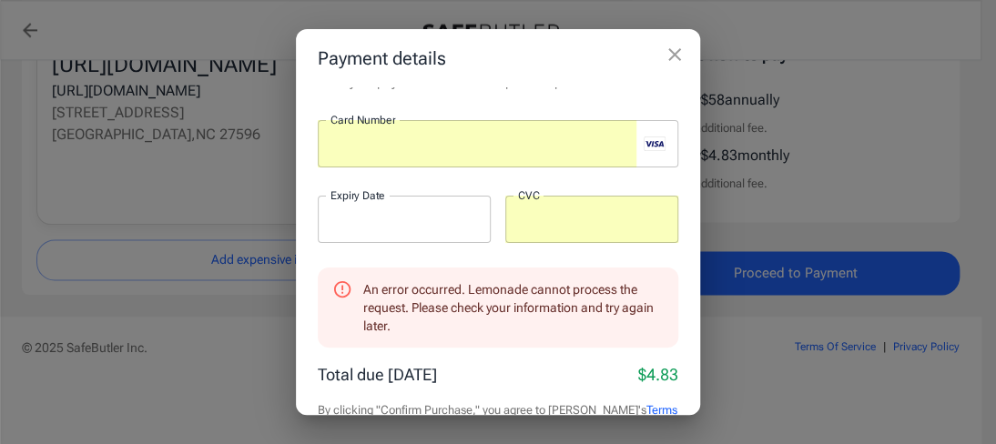
scroll to position [0, 0]
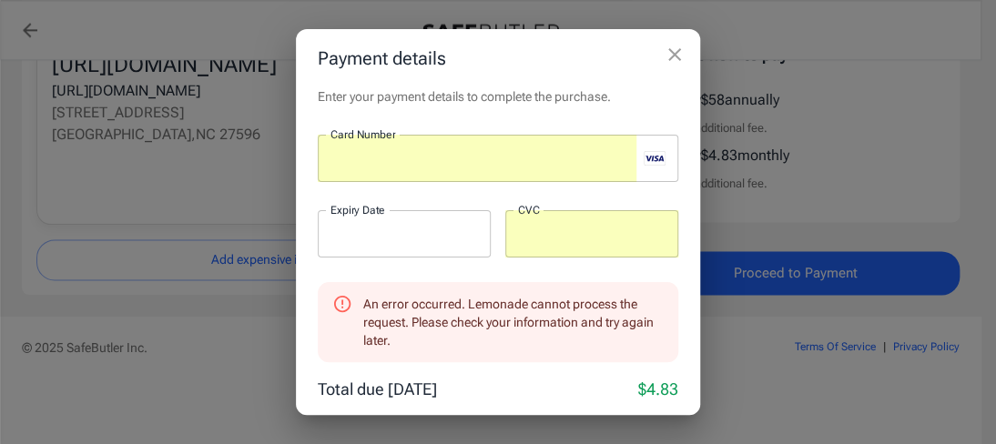
click at [439, 224] on div at bounding box center [404, 233] width 173 height 47
click at [669, 48] on icon "close" at bounding box center [674, 55] width 22 height 22
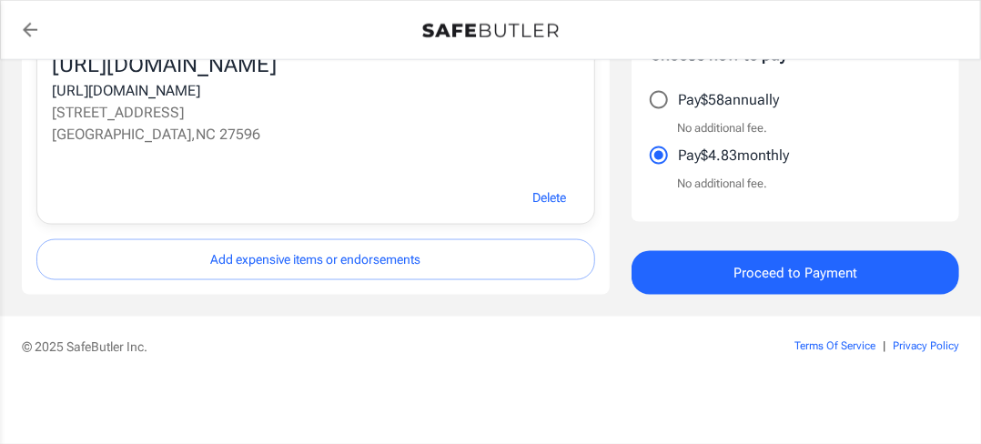
click at [837, 267] on span "Proceed to Payment" at bounding box center [795, 273] width 124 height 24
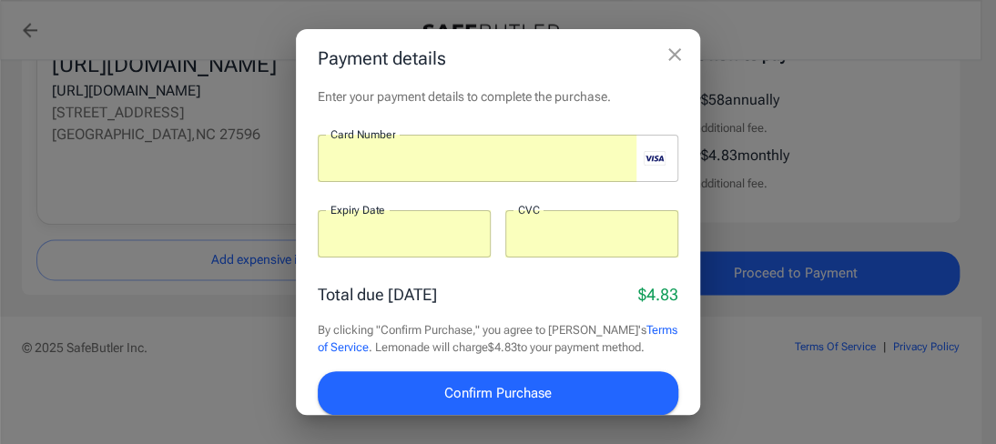
click at [552, 384] on button "Confirm Purchase" at bounding box center [498, 393] width 360 height 44
click at [537, 390] on span "Confirm Purchase" at bounding box center [497, 393] width 107 height 24
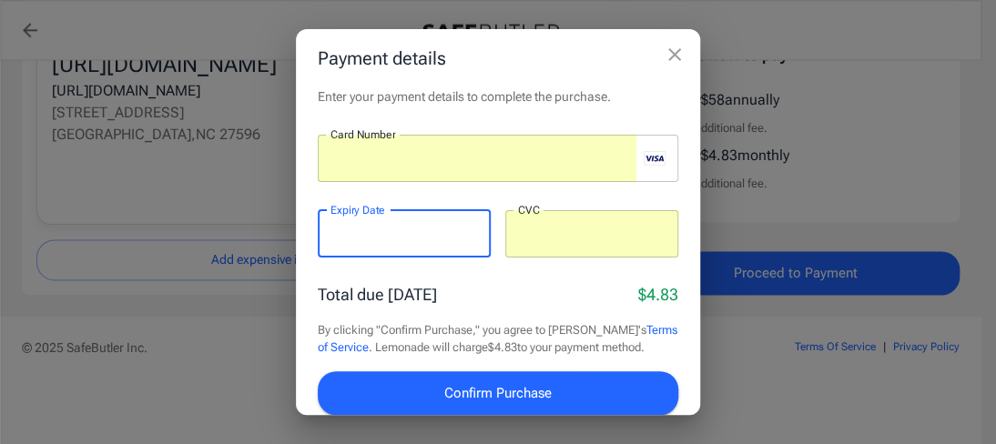
click at [475, 296] on div "Total due today $4.83" at bounding box center [498, 294] width 360 height 25
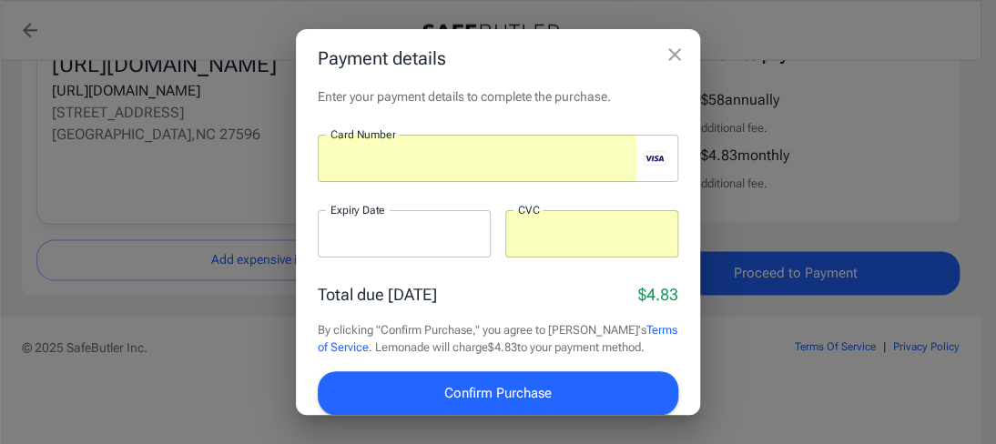
scroll to position [55, 0]
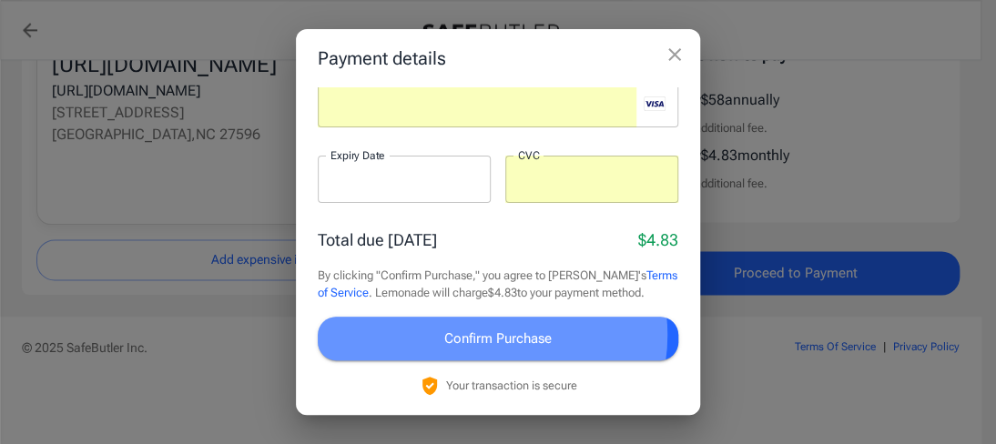
click at [490, 335] on span "Confirm Purchase" at bounding box center [497, 339] width 107 height 24
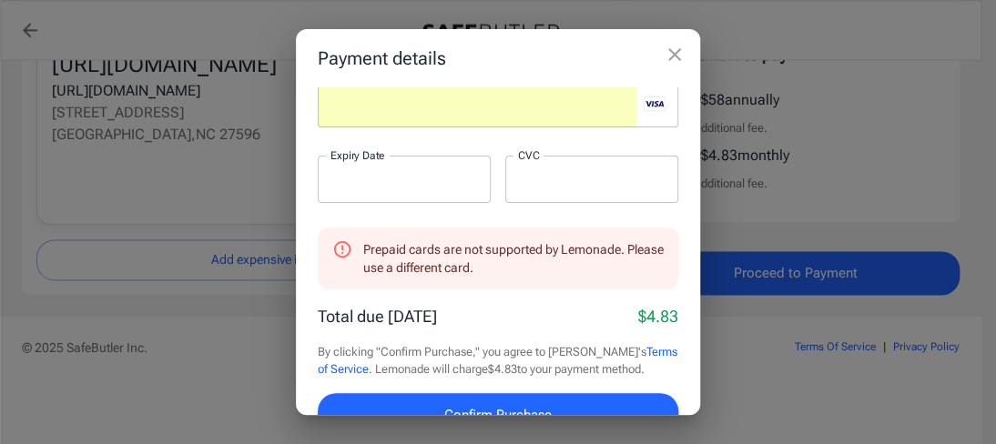
click at [540, 326] on div "Total due today $4.83" at bounding box center [498, 316] width 360 height 25
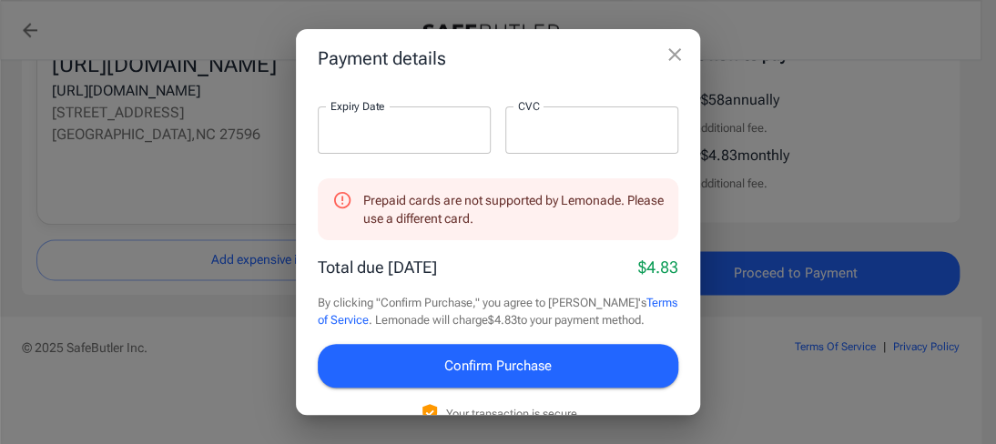
scroll to position [131, 0]
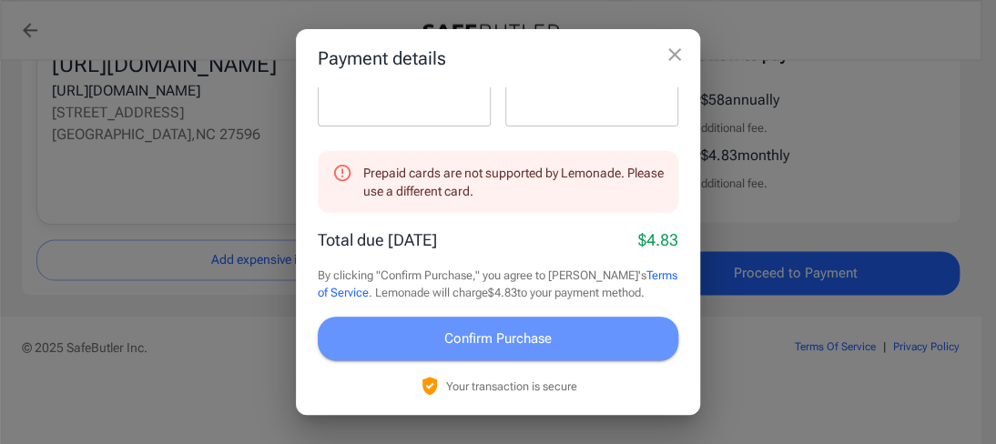
click at [511, 332] on span "Confirm Purchase" at bounding box center [497, 339] width 107 height 24
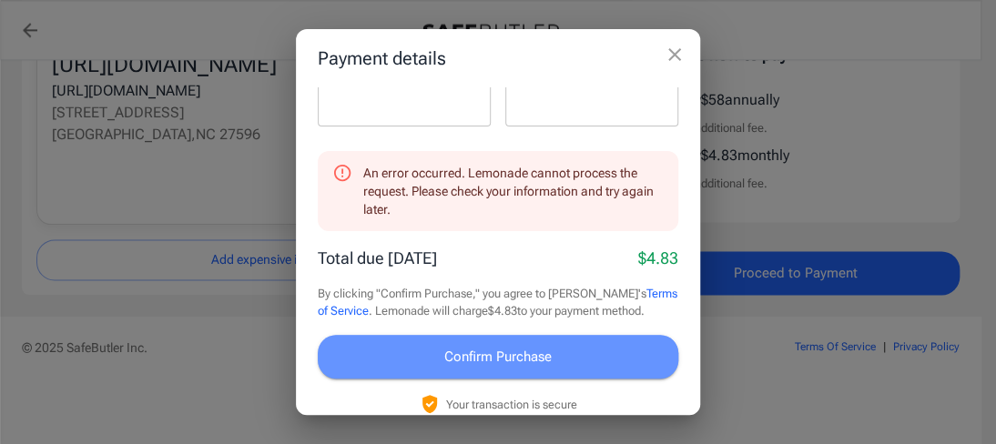
click at [536, 354] on span "Confirm Purchase" at bounding box center [497, 357] width 107 height 24
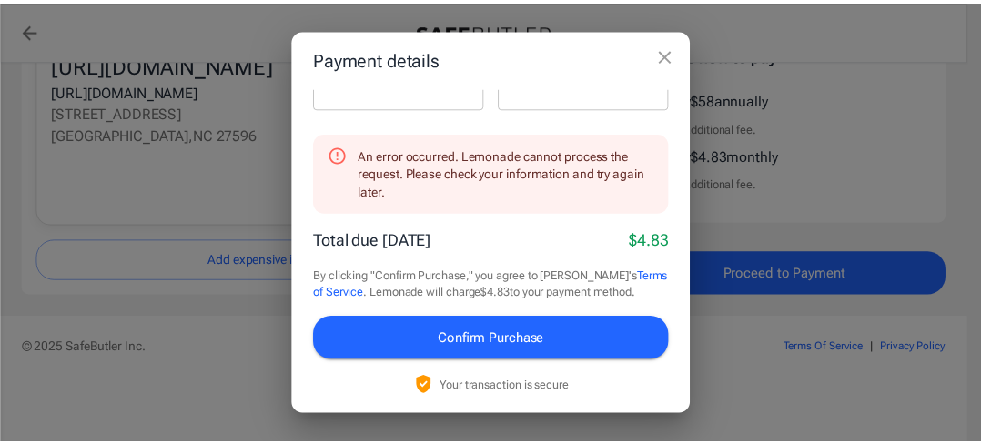
scroll to position [0, 0]
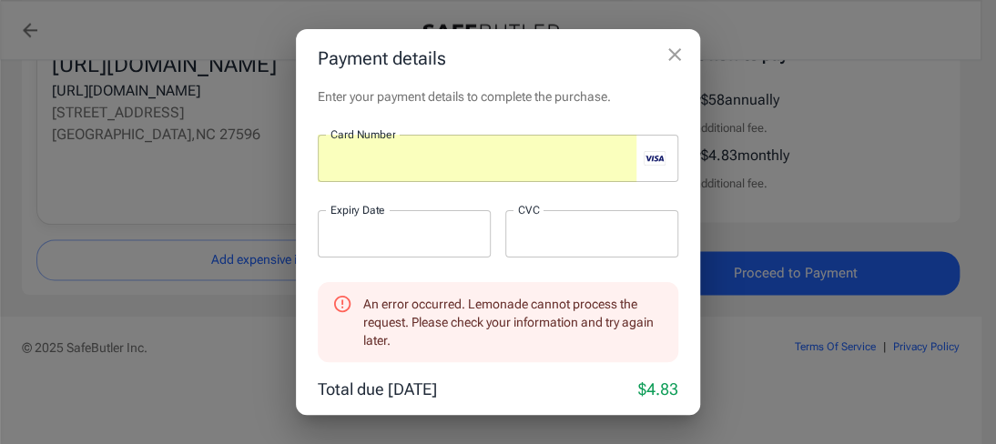
click at [648, 159] on icon "visa" at bounding box center [653, 158] width 19 height 5
click at [643, 160] on rect "visa" at bounding box center [654, 158] width 22 height 15
click at [651, 161] on rect "visa" at bounding box center [654, 158] width 22 height 15
click at [671, 55] on icon "close" at bounding box center [674, 55] width 22 height 22
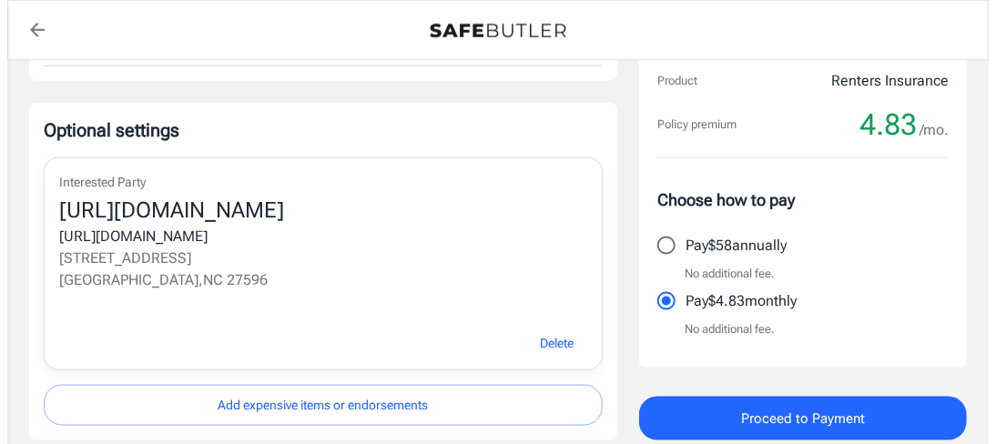
scroll to position [819, 0]
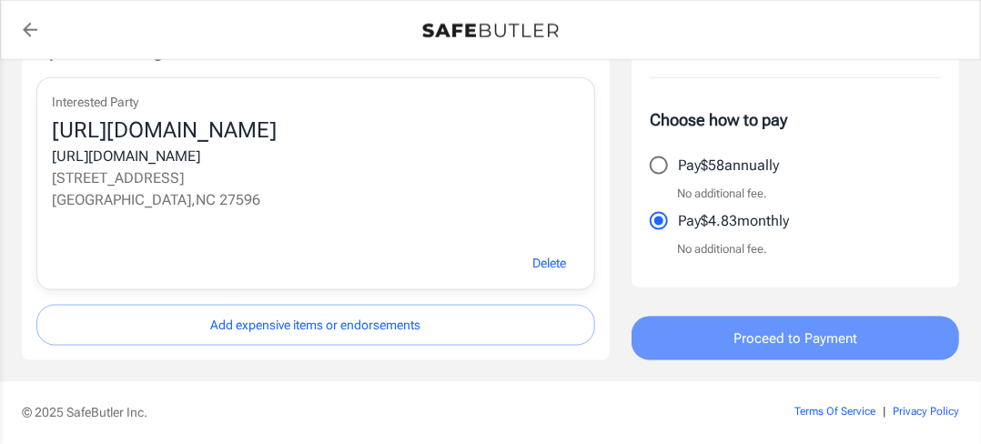
click at [790, 339] on span "Proceed to Payment" at bounding box center [795, 339] width 124 height 24
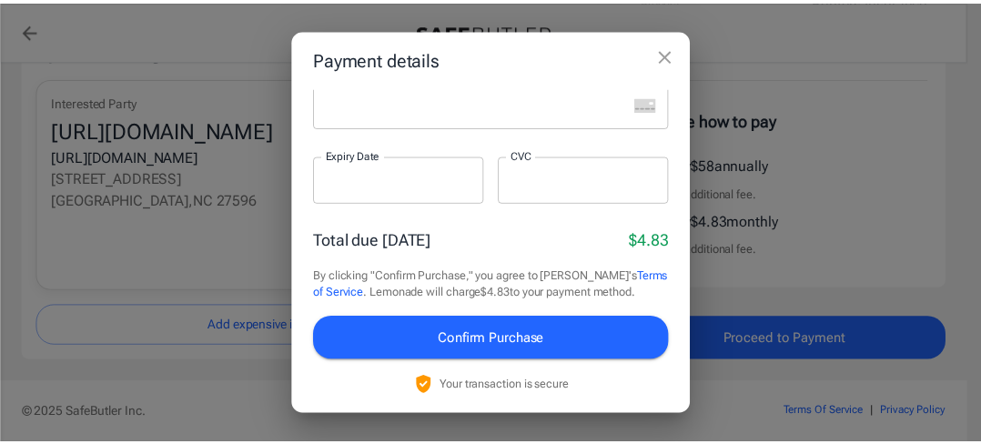
scroll to position [0, 0]
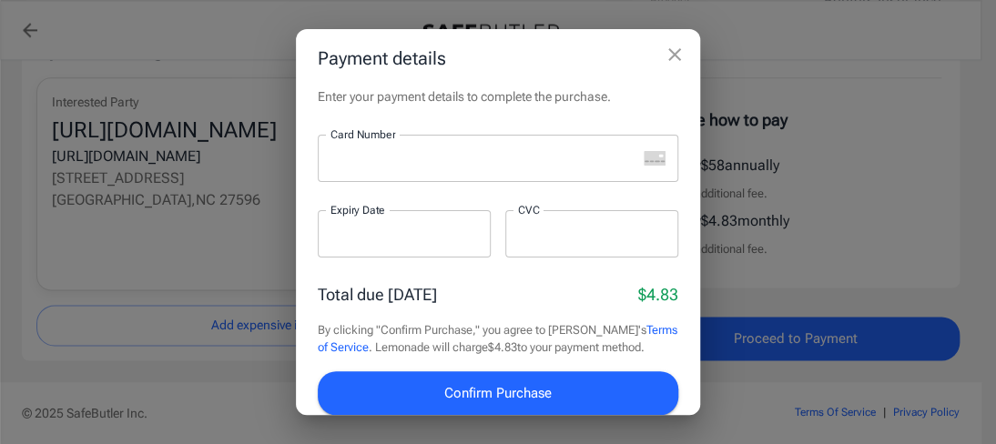
click at [677, 52] on icon "close" at bounding box center [674, 55] width 22 height 22
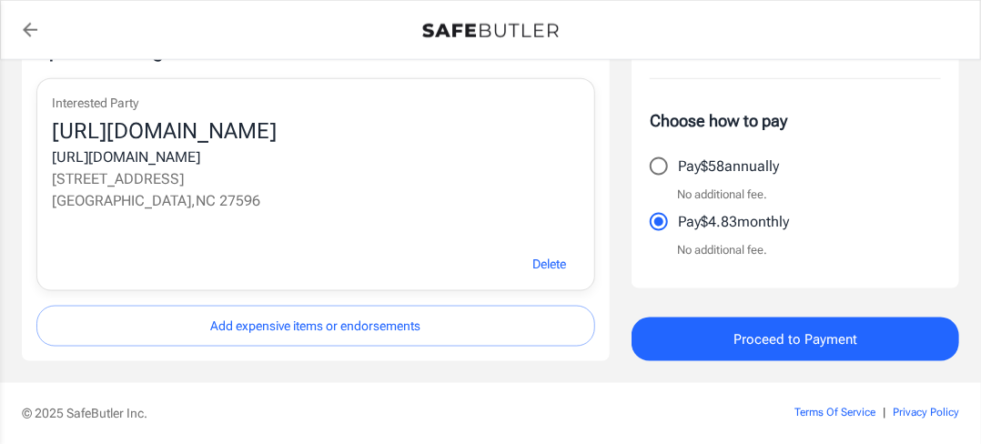
scroll to position [819, 0]
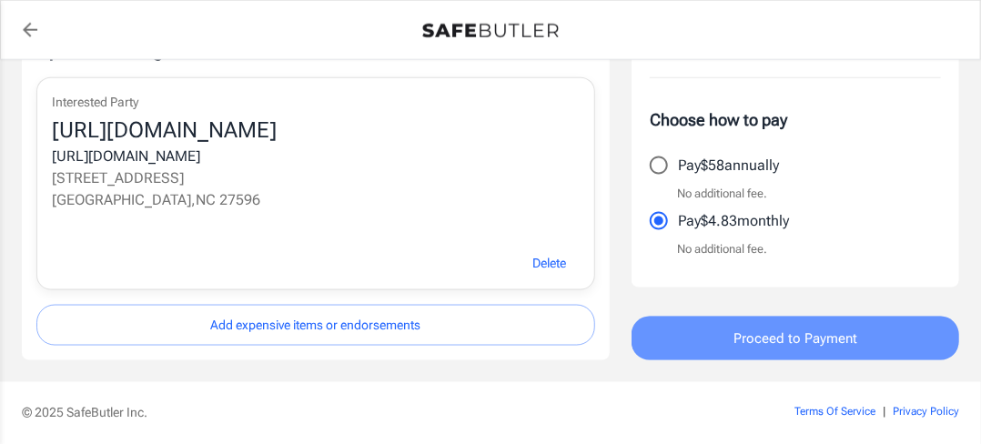
click at [786, 335] on span "Proceed to Payment" at bounding box center [795, 339] width 124 height 24
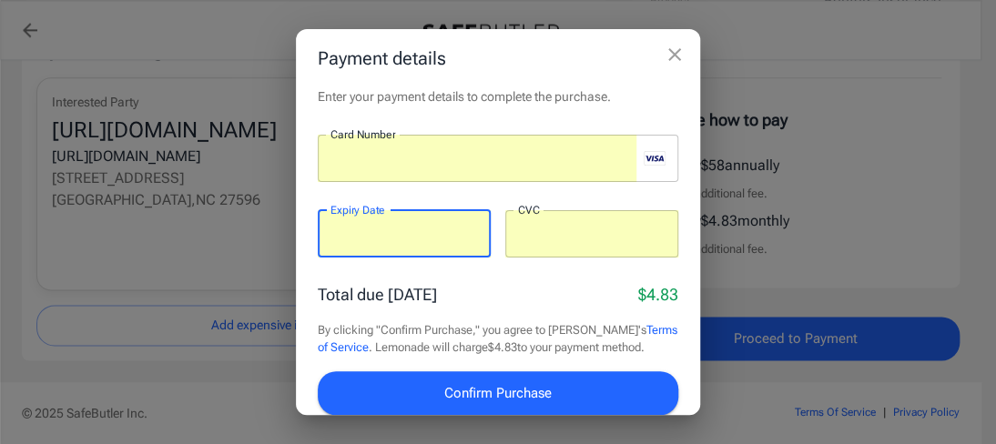
click at [675, 55] on icon "close" at bounding box center [674, 54] width 13 height 13
